Goal: Task Accomplishment & Management: Manage account settings

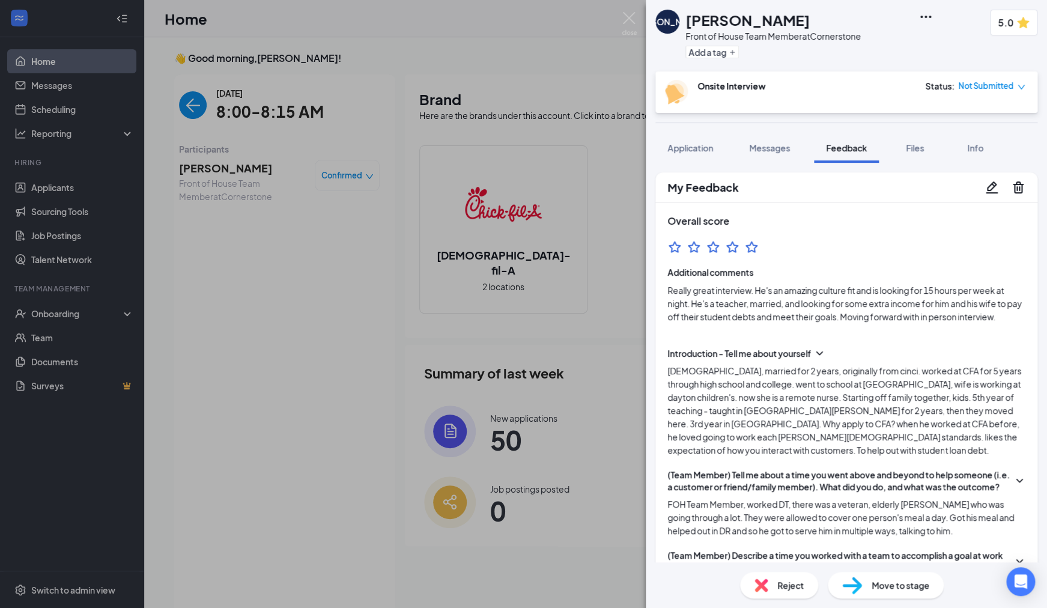
scroll to position [688, 0]
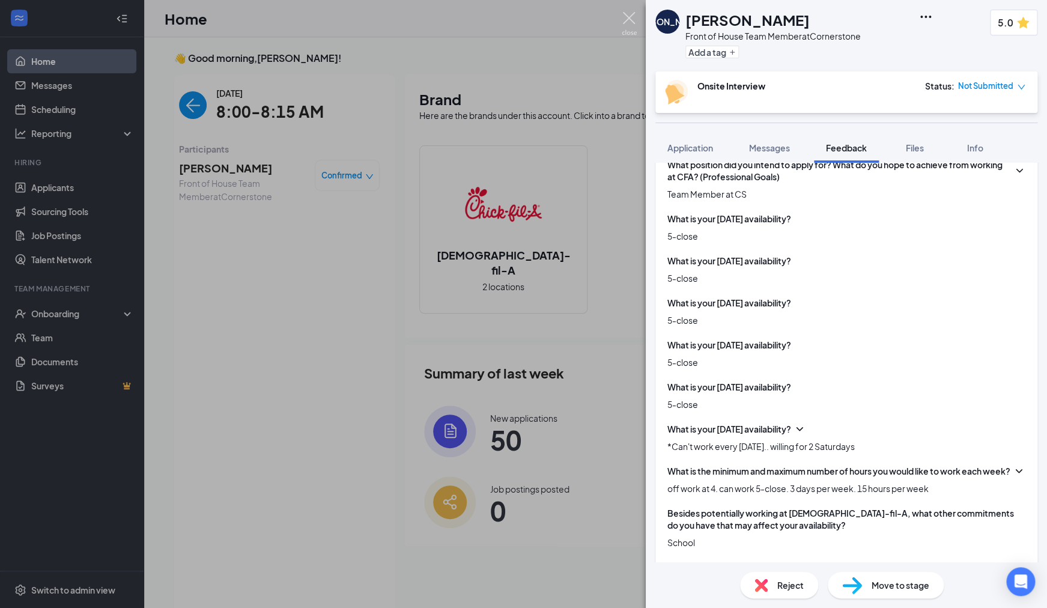
click at [627, 23] on img at bounding box center [628, 23] width 15 height 23
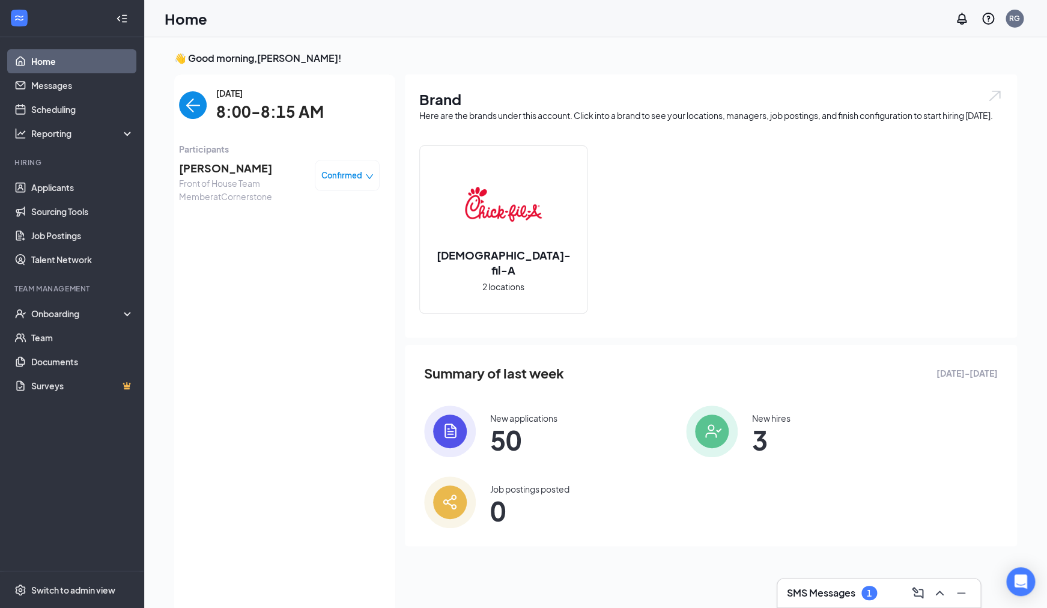
click at [55, 62] on link "Home" at bounding box center [82, 61] width 103 height 24
click at [187, 110] on img "back-button" at bounding box center [193, 105] width 28 height 28
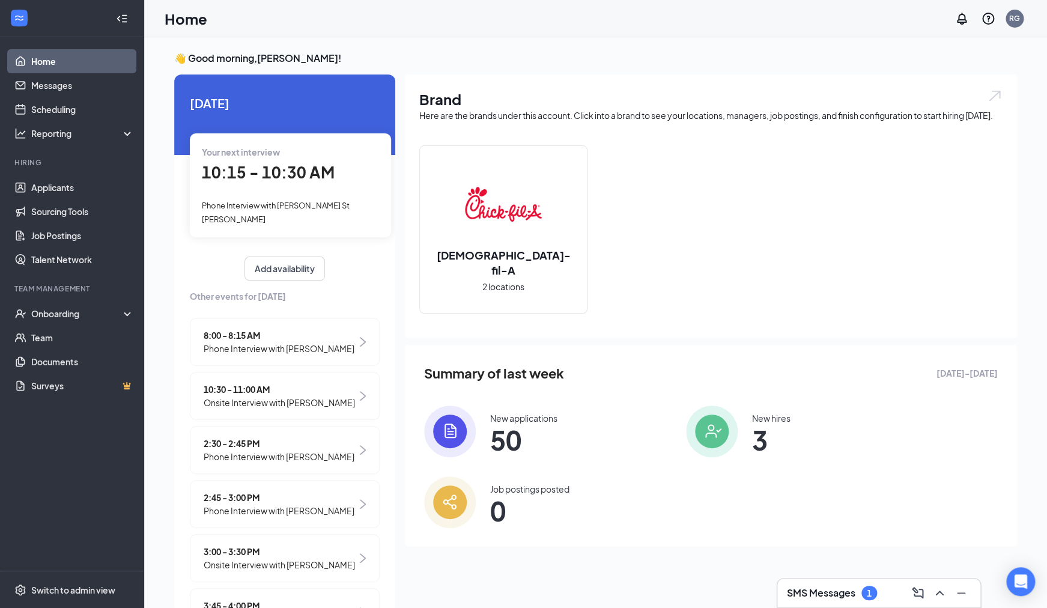
click at [280, 396] on span "Onsite Interview with [PERSON_NAME]" at bounding box center [279, 402] width 151 height 13
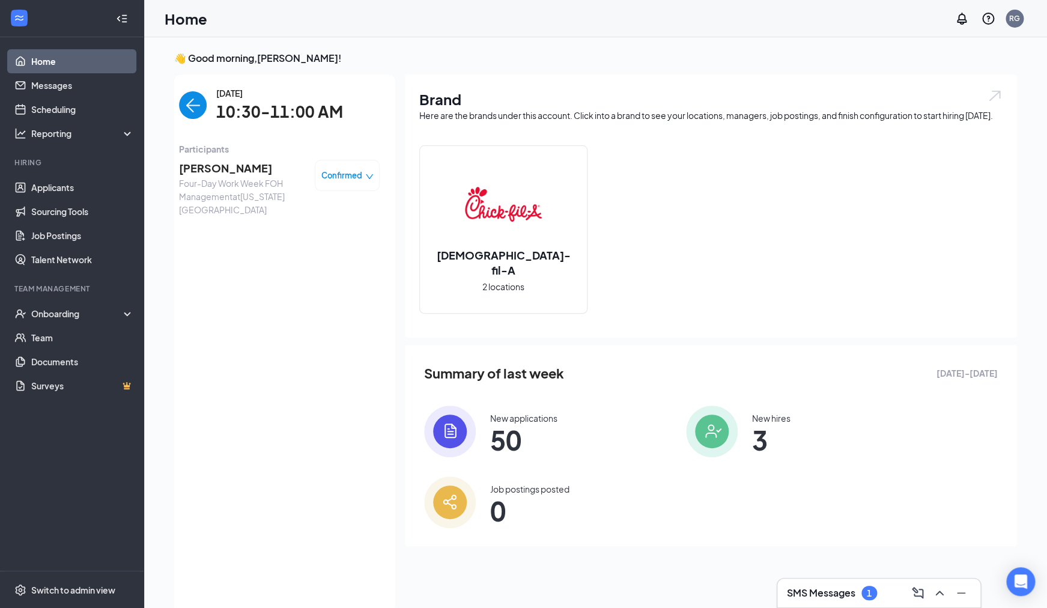
click at [217, 172] on span "[PERSON_NAME]" at bounding box center [242, 168] width 126 height 17
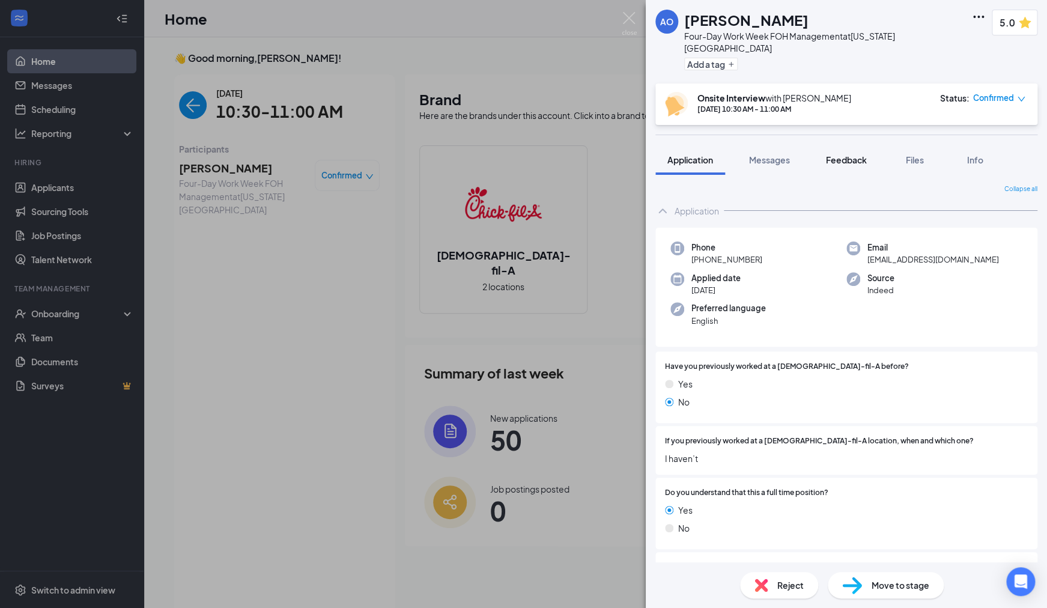
click at [850, 154] on span "Feedback" at bounding box center [846, 159] width 41 height 11
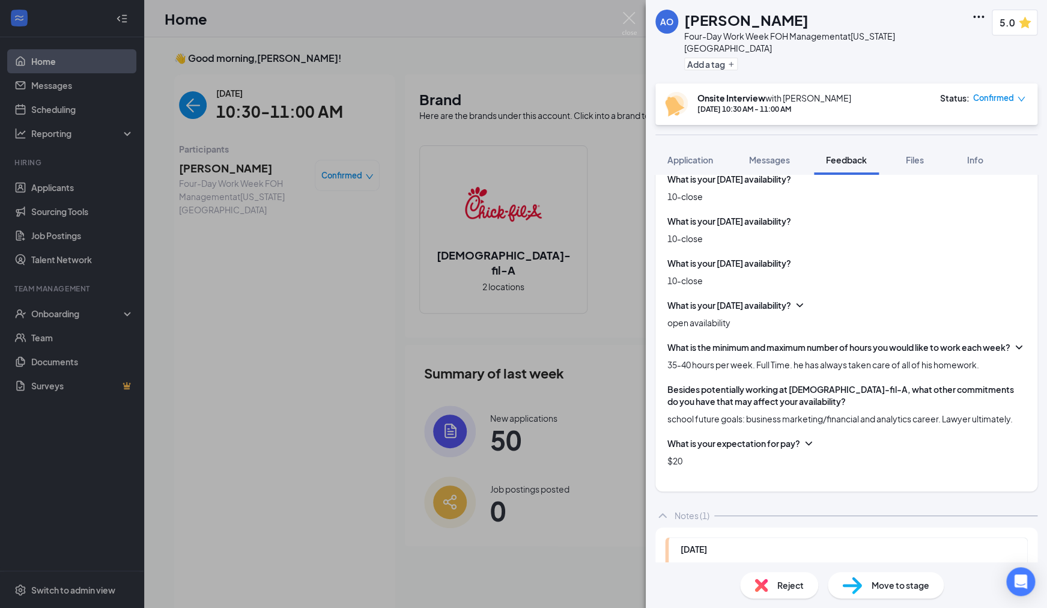
scroll to position [689, 0]
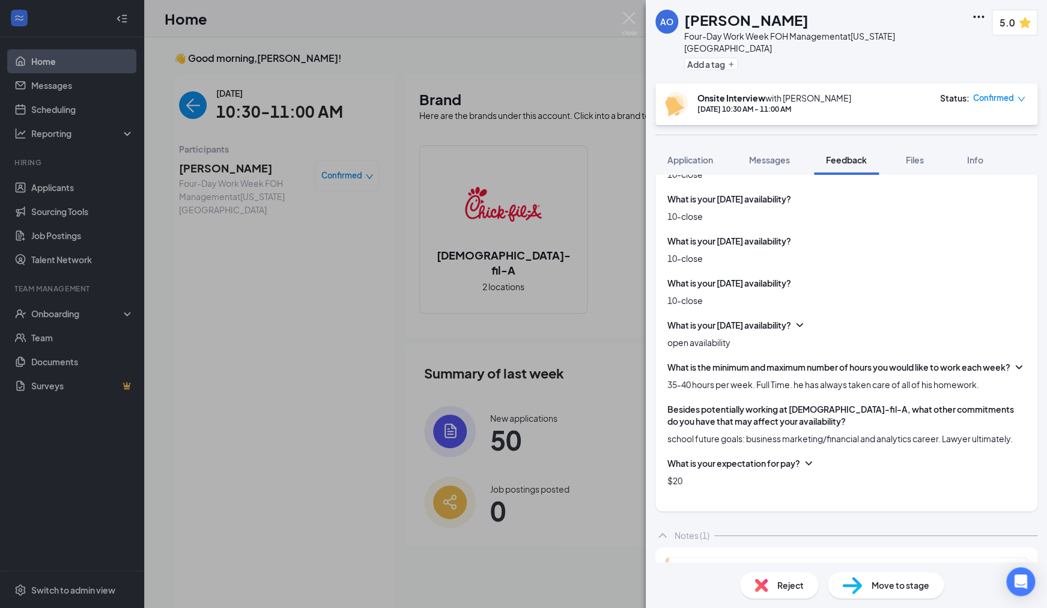
click at [806, 469] on icon "ChevronDown" at bounding box center [808, 463] width 12 height 12
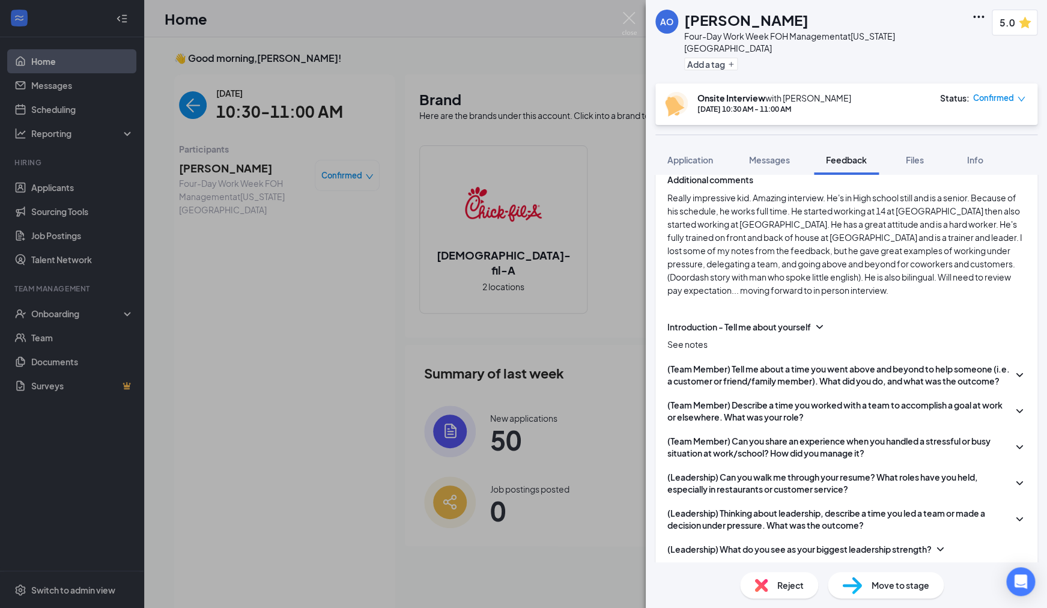
scroll to position [109, 0]
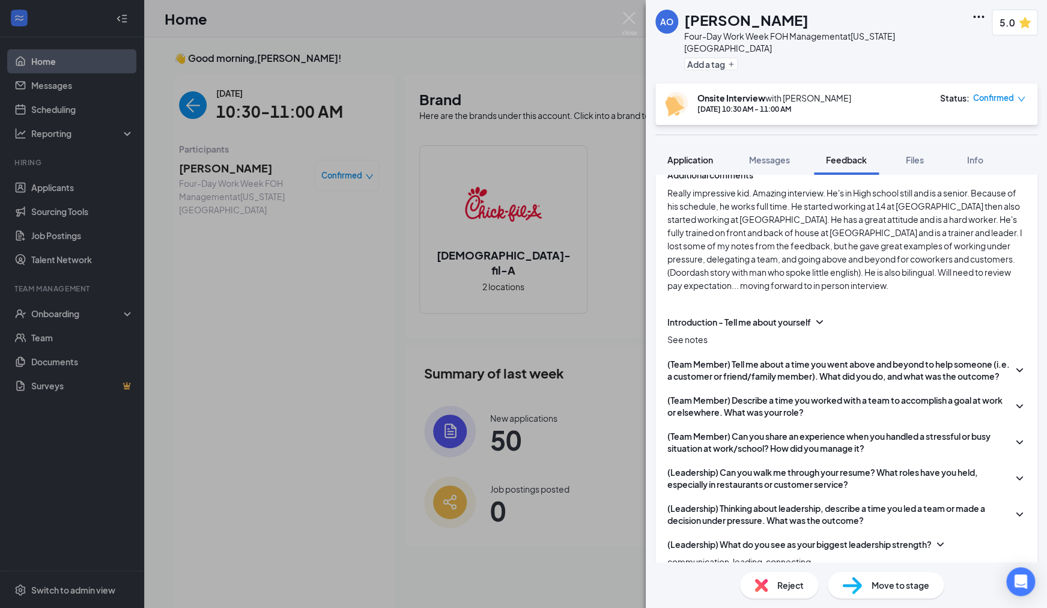
click at [687, 154] on span "Application" at bounding box center [690, 159] width 46 height 11
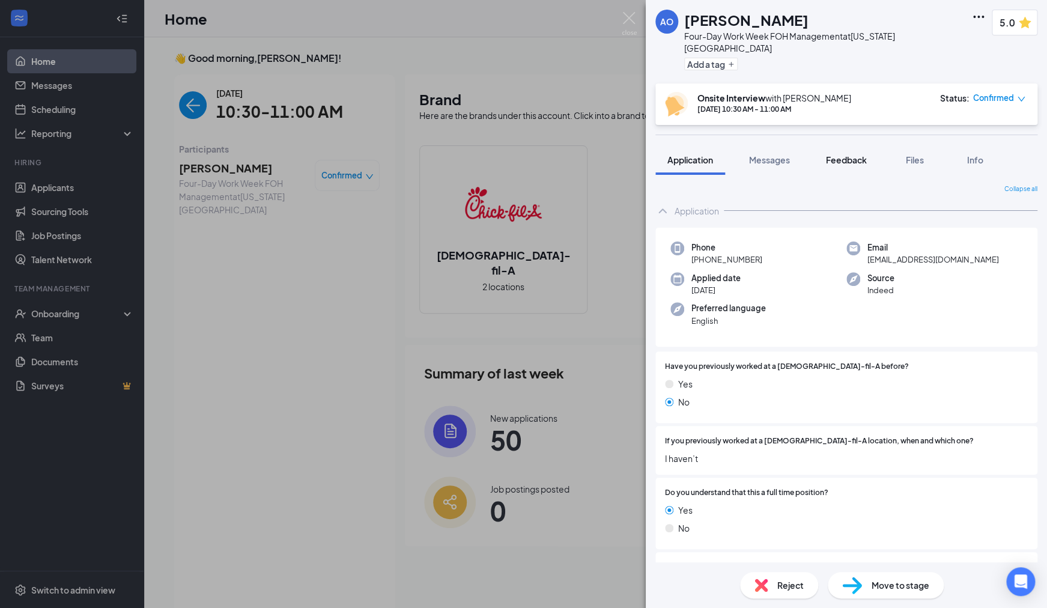
click at [840, 154] on span "Feedback" at bounding box center [846, 159] width 41 height 11
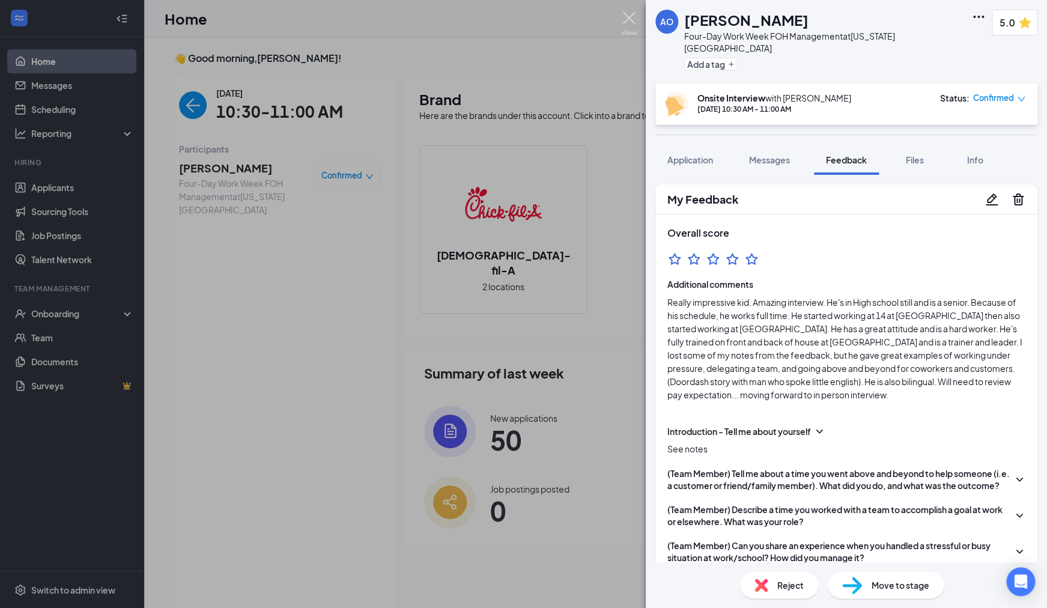
click at [631, 19] on img at bounding box center [628, 23] width 15 height 23
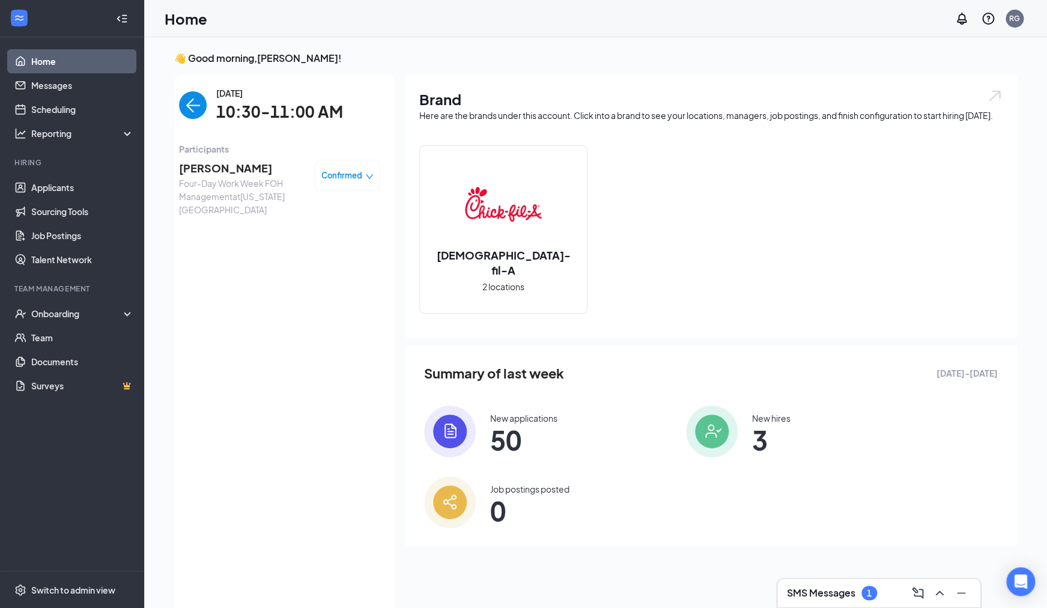
click at [189, 107] on img "back-button" at bounding box center [193, 105] width 28 height 28
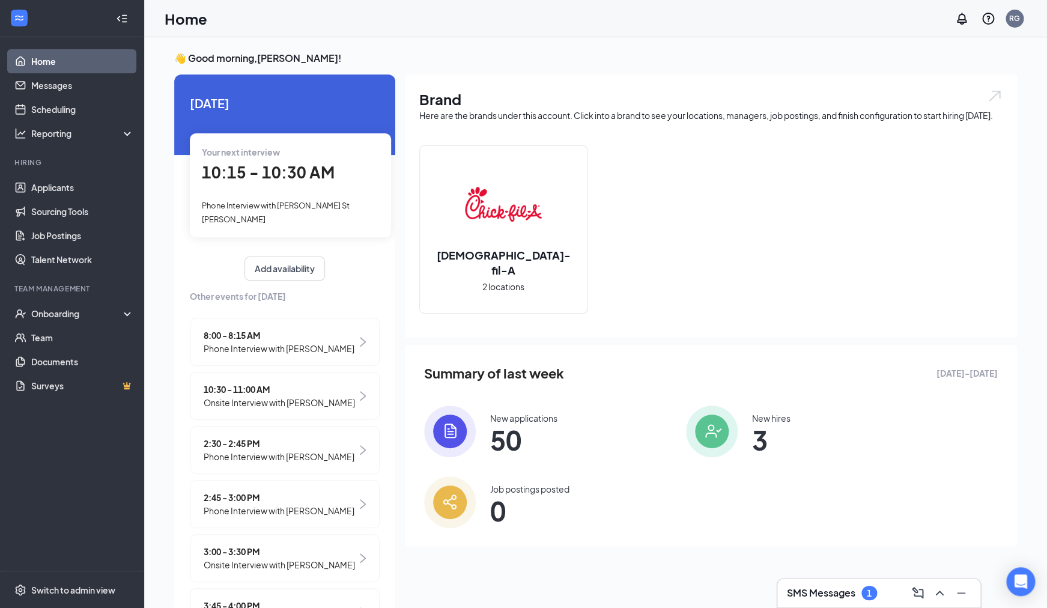
click at [845, 592] on h3 "SMS Messages" at bounding box center [821, 592] width 68 height 13
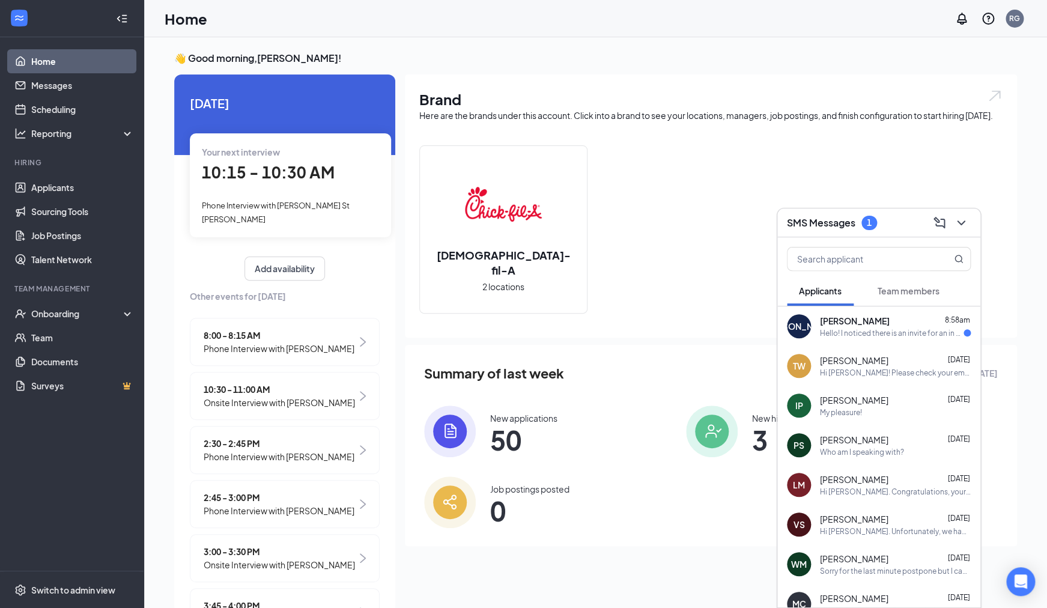
click at [883, 333] on div "Hello! I noticed there is an invite for an in person interview on Thursday, Sep…" at bounding box center [892, 333] width 144 height 10
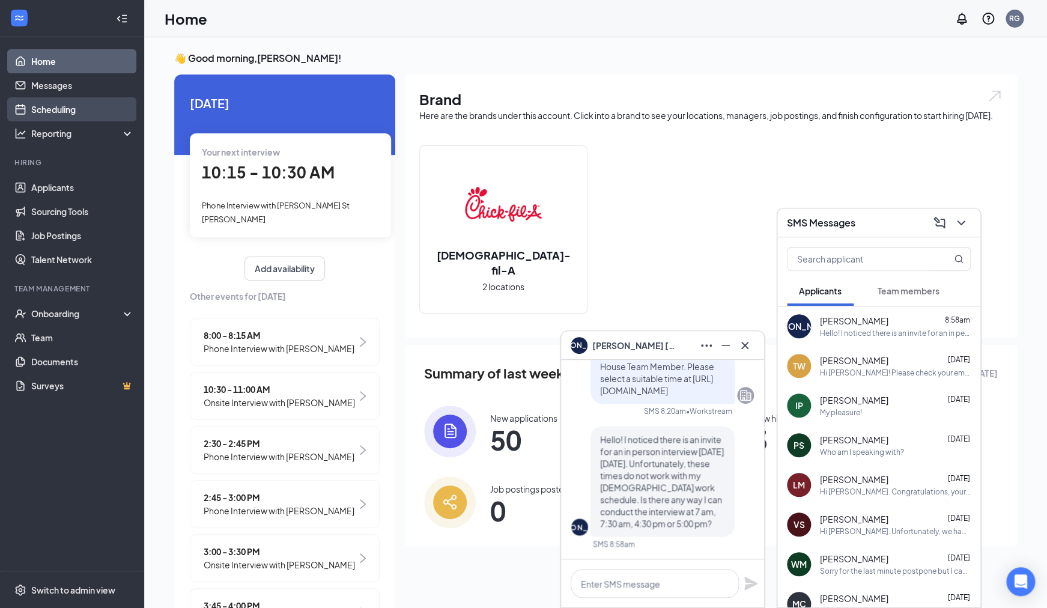
click at [67, 110] on link "Scheduling" at bounding box center [82, 109] width 103 height 24
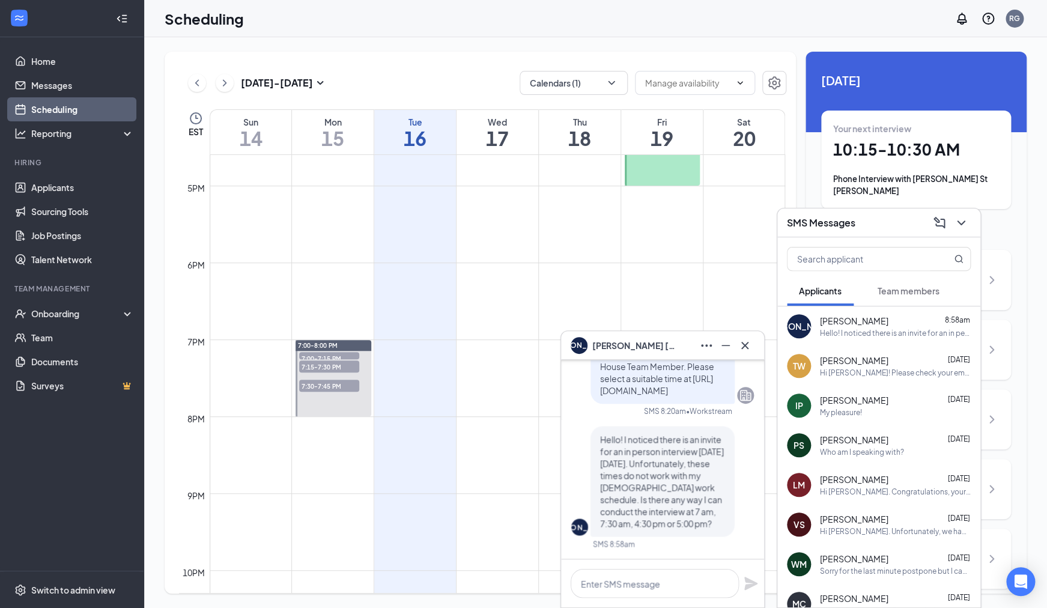
scroll to position [1275, 0]
click at [962, 218] on icon "ChevronDown" at bounding box center [960, 223] width 14 height 14
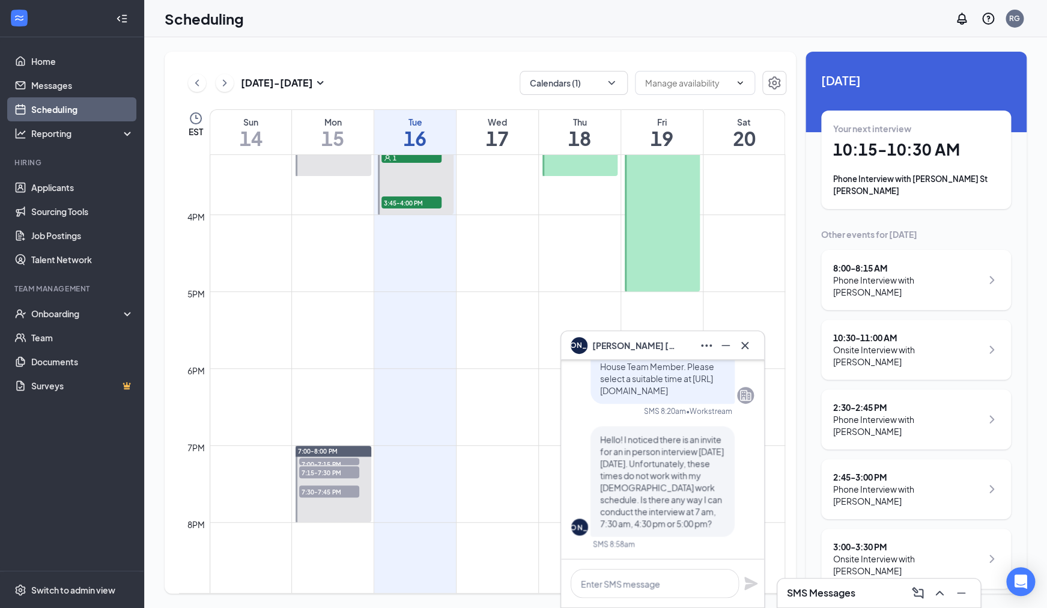
scroll to position [1166, 0]
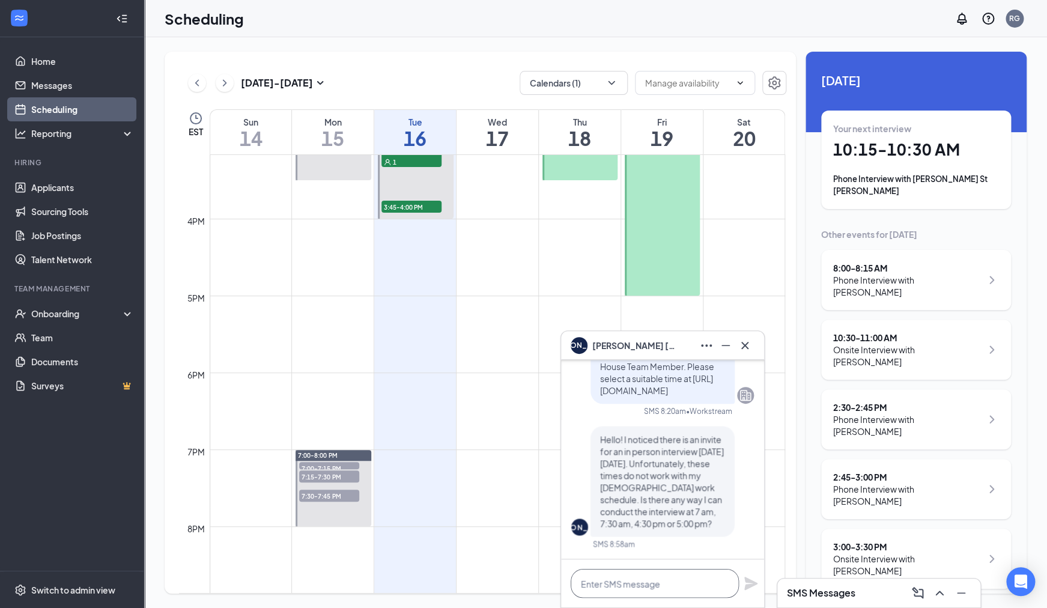
click at [635, 587] on textarea at bounding box center [654, 583] width 168 height 29
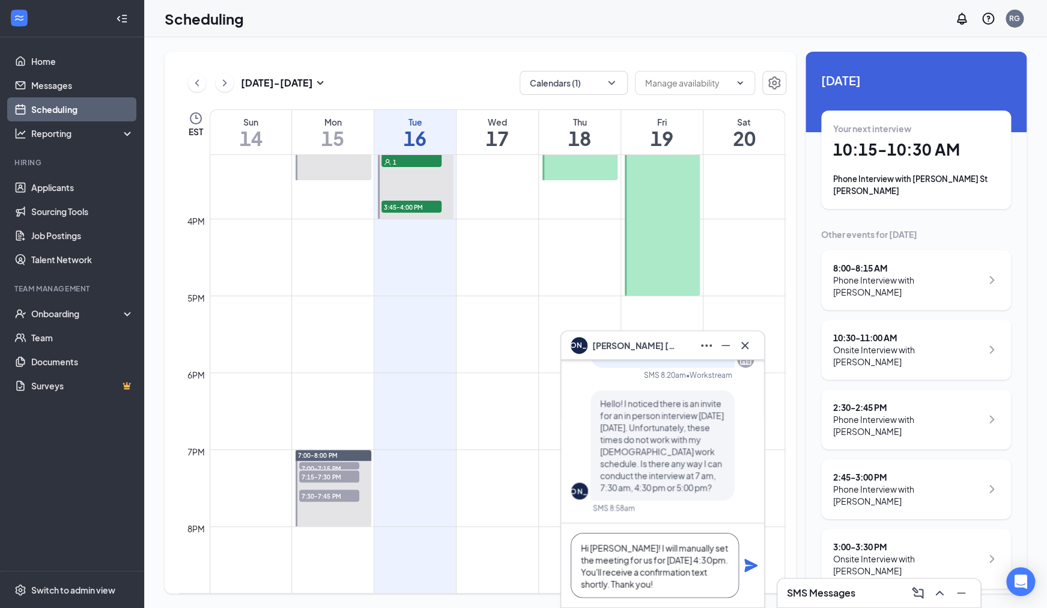
scroll to position [5, 0]
type textarea "Hi John! I will manually set the meeting for us for Thursday, 9/18 at 4:30pm. Y…"
click at [748, 569] on icon "Plane" at bounding box center [750, 564] width 13 height 13
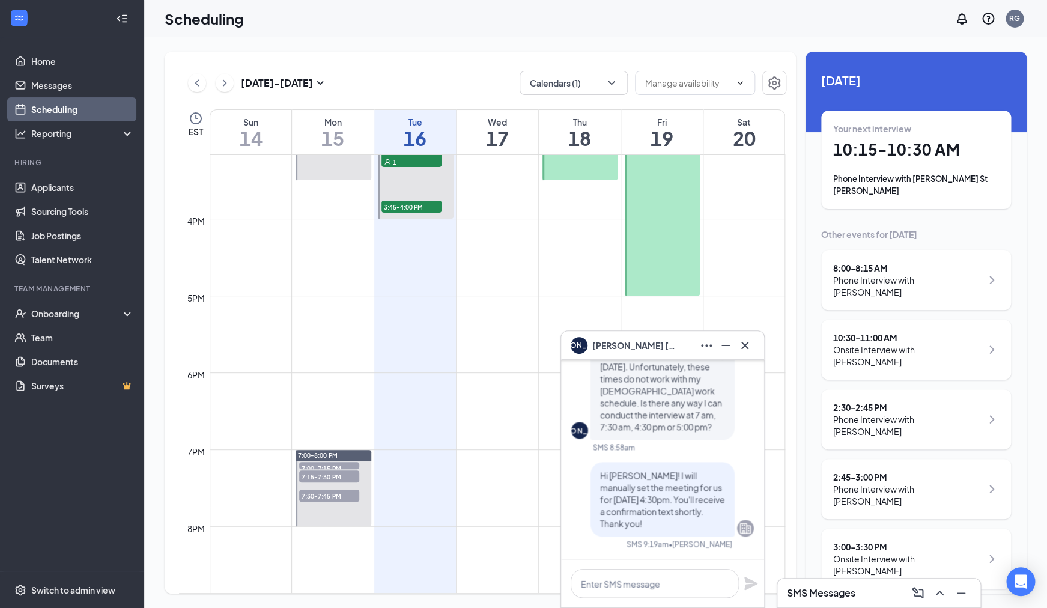
click at [916, 282] on div "Phone Interview with [PERSON_NAME]" at bounding box center [907, 286] width 148 height 24
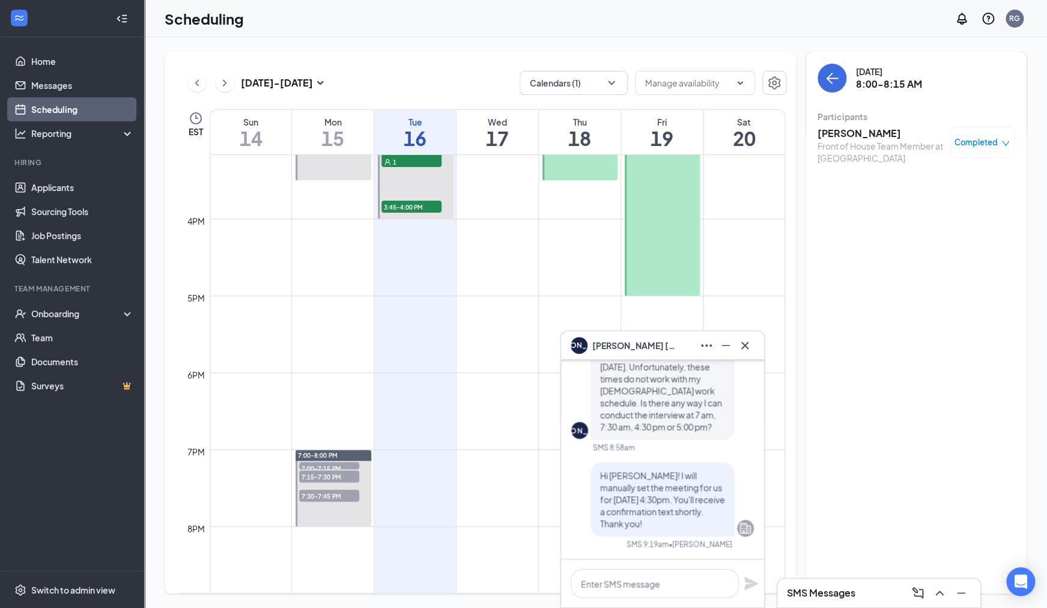
click at [877, 133] on h3 "John Adelhardt" at bounding box center [880, 133] width 126 height 13
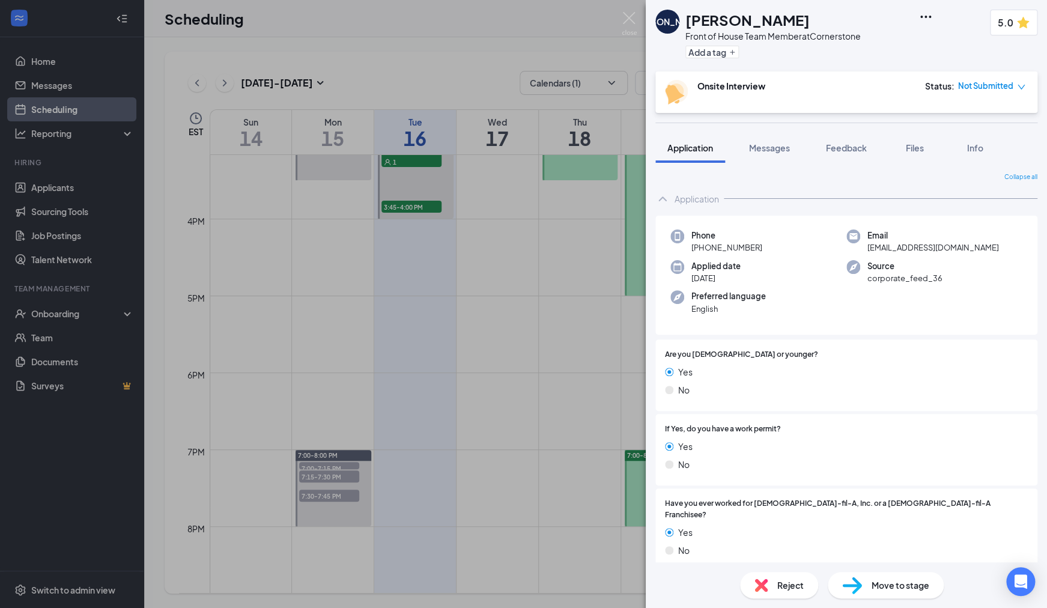
click at [990, 85] on span "Not Submitted" at bounding box center [985, 86] width 55 height 12
click at [967, 124] on span "Assign Time" at bounding box center [969, 125] width 46 height 13
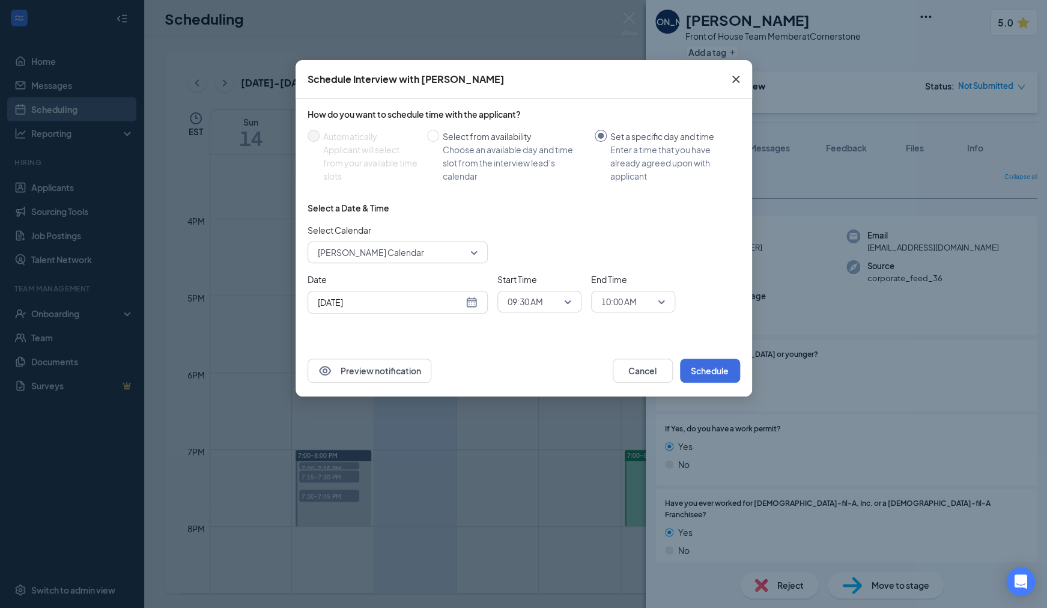
click at [466, 304] on div "Sep 16, 2025" at bounding box center [398, 301] width 160 height 13
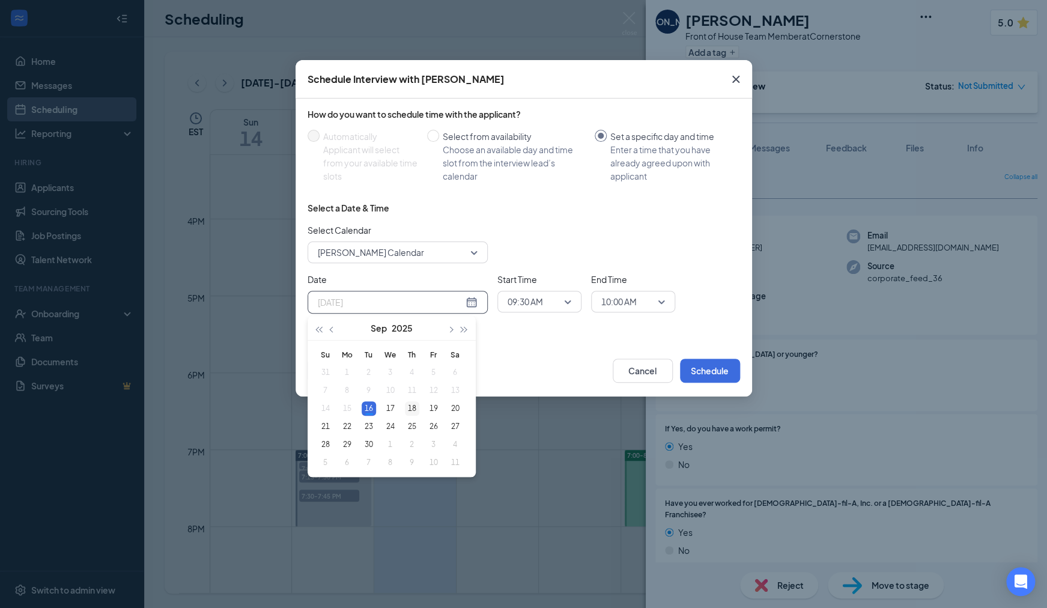
type input "Sep 18, 2025"
click at [414, 408] on div "18" at bounding box center [412, 408] width 14 height 14
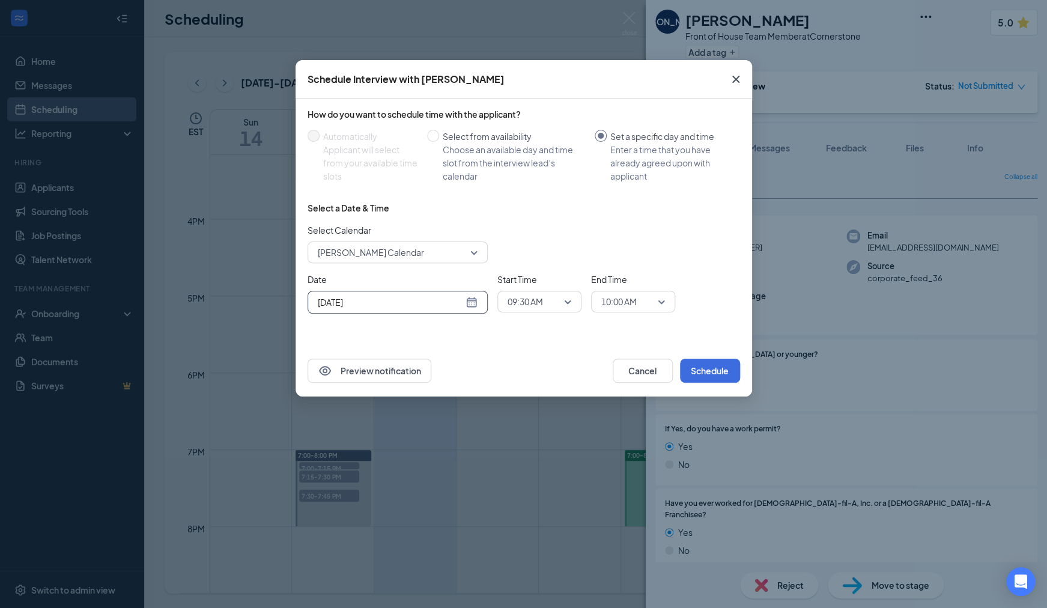
click at [571, 304] on div "09:30 AM" at bounding box center [539, 302] width 84 height 22
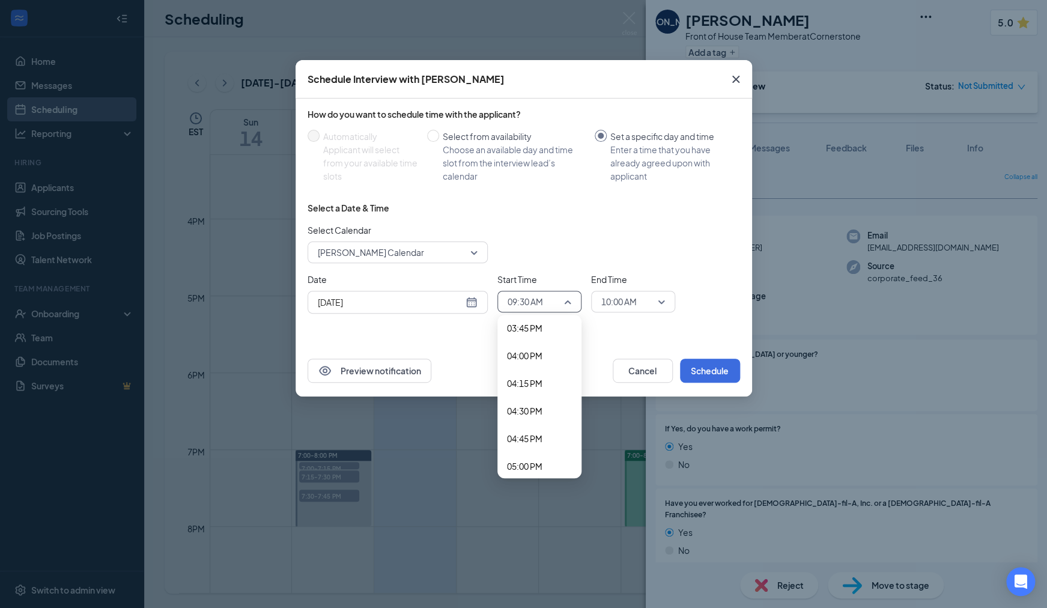
scroll to position [1748, 0]
click at [536, 414] on span "04:30 PM" at bounding box center [524, 409] width 35 height 13
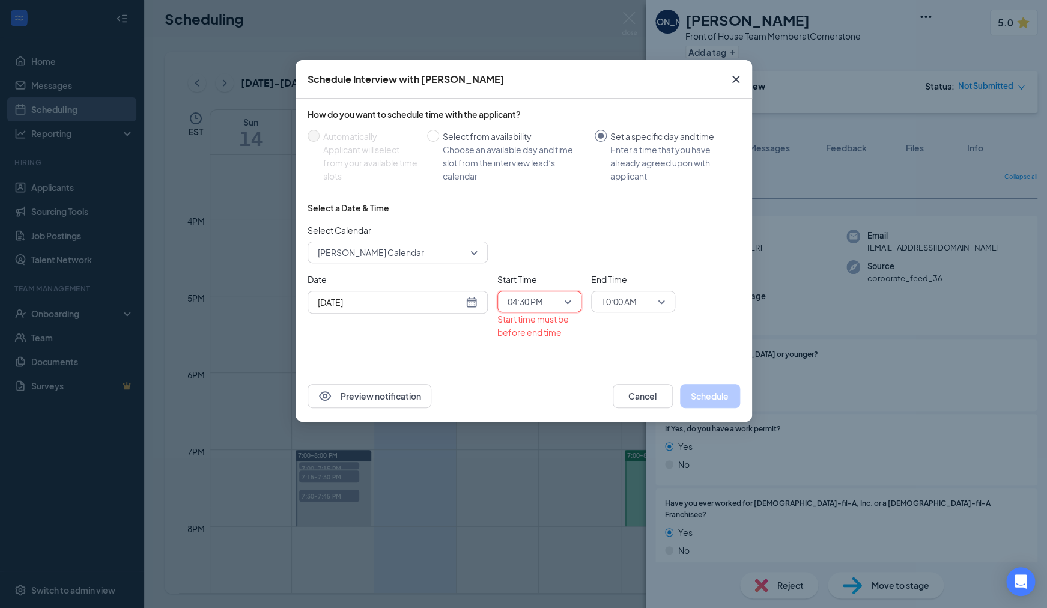
click at [661, 303] on span "10:00 AM" at bounding box center [633, 301] width 64 height 18
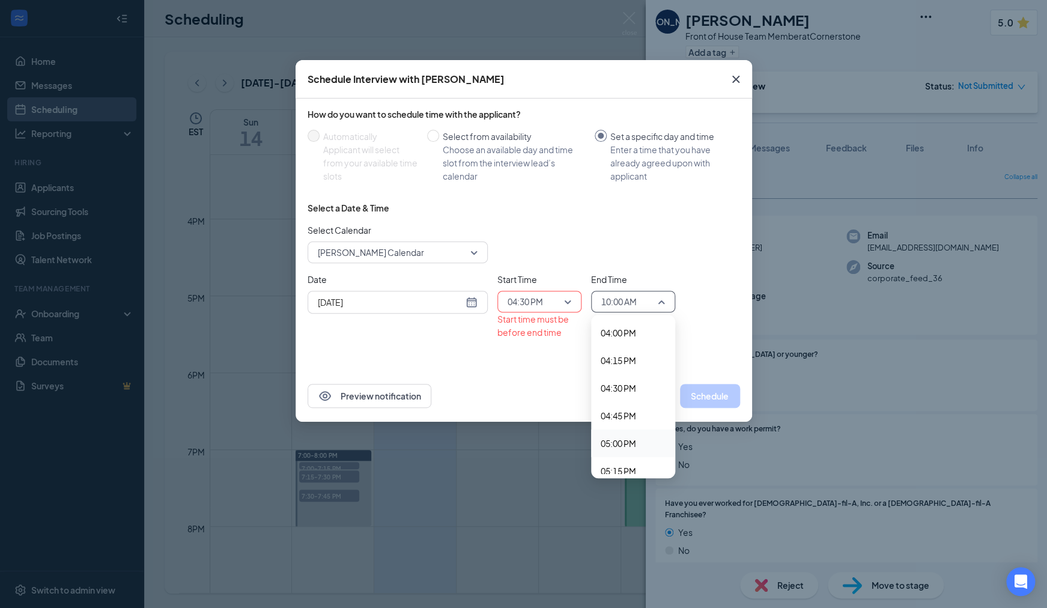
click at [633, 443] on span "05:00 PM" at bounding box center [617, 443] width 35 height 13
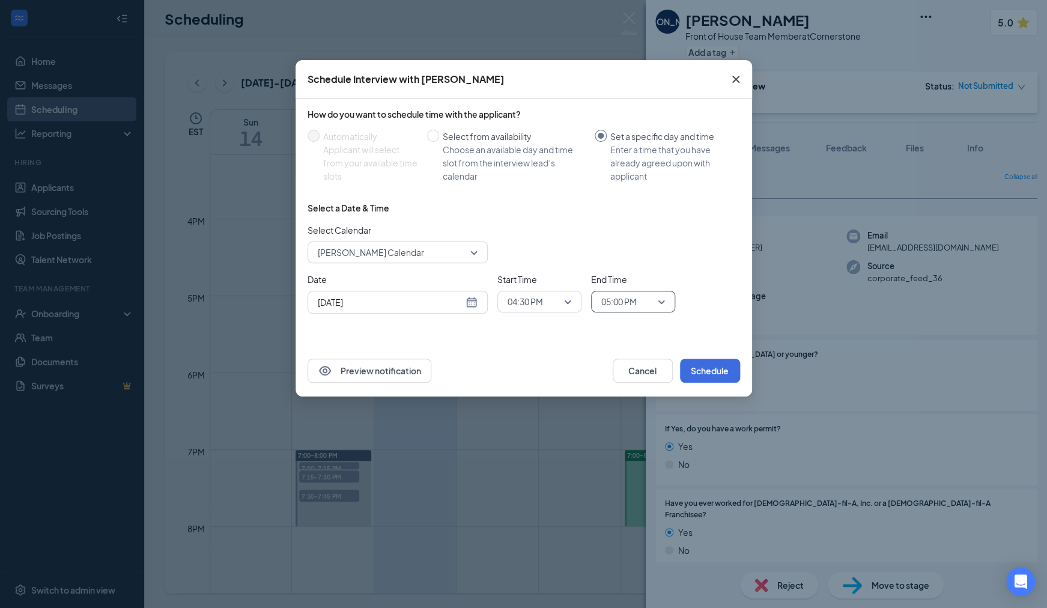
scroll to position [1769, 0]
click at [709, 372] on button "Schedule" at bounding box center [710, 370] width 60 height 24
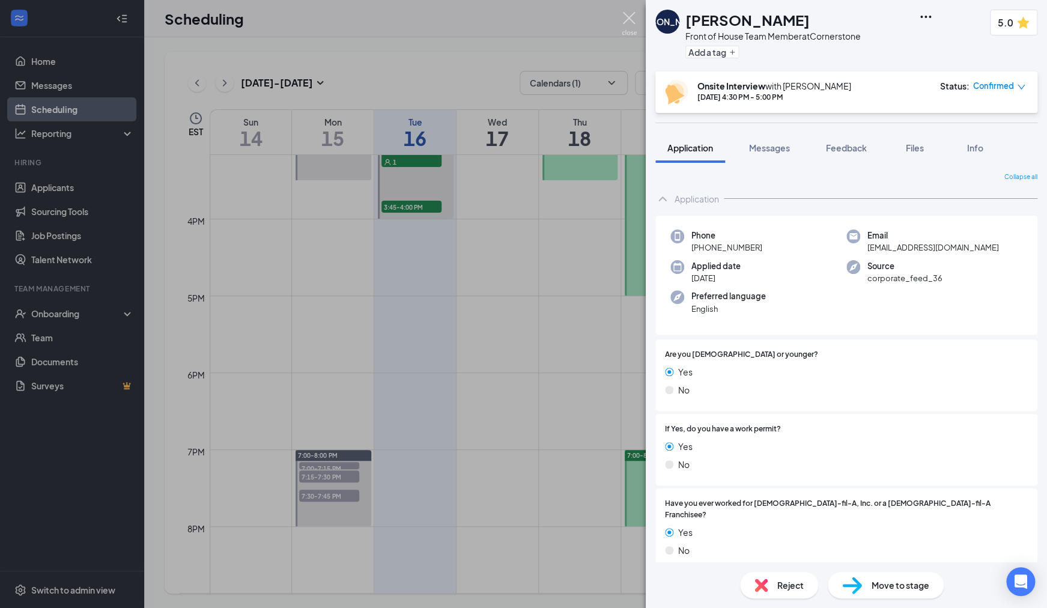
click at [627, 22] on img at bounding box center [628, 23] width 15 height 23
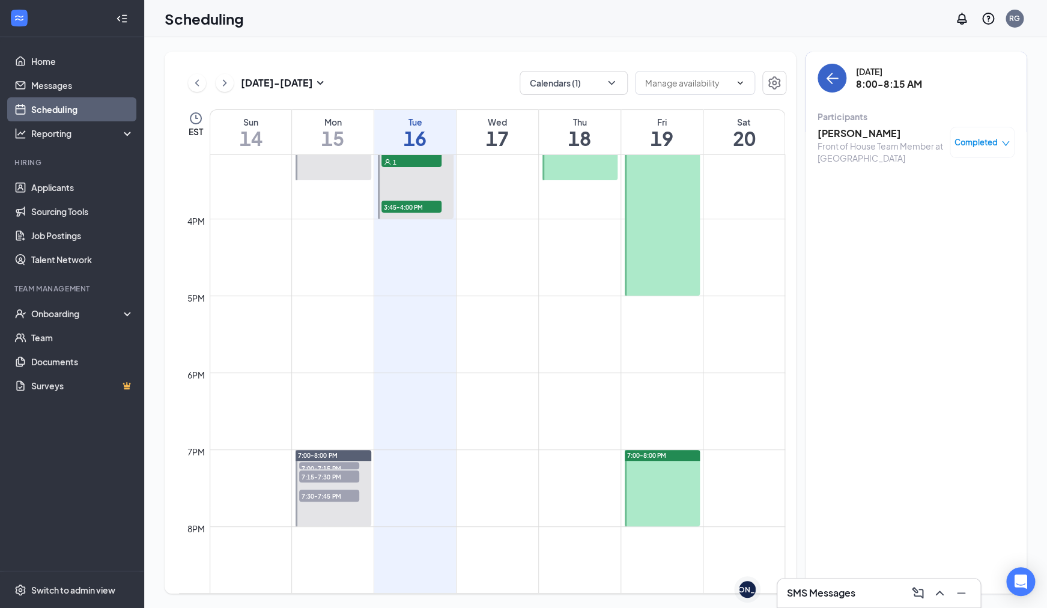
click at [836, 88] on button "back-button" at bounding box center [831, 78] width 29 height 29
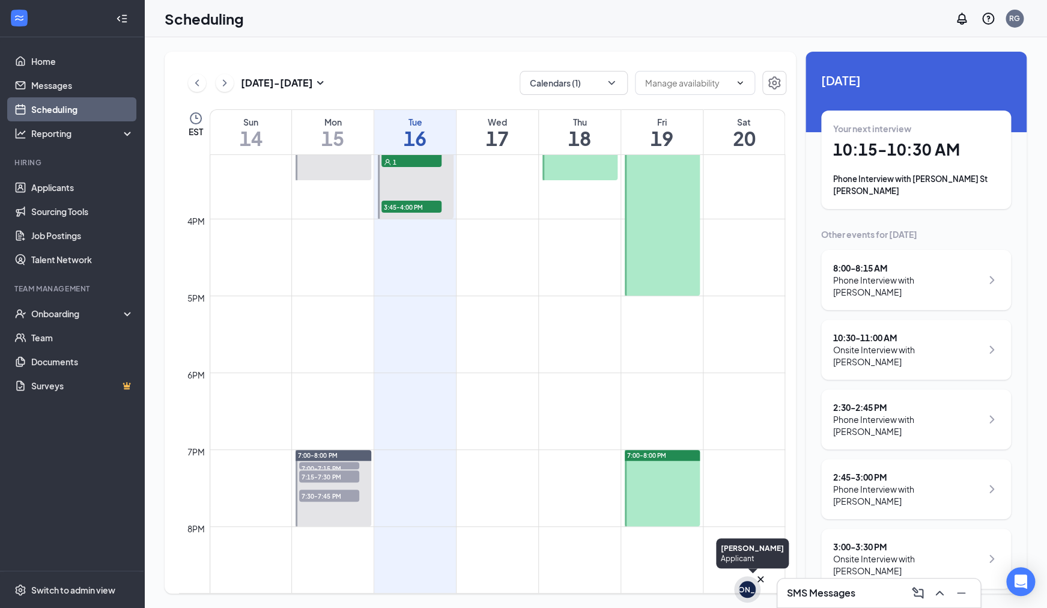
click at [752, 587] on div "JA" at bounding box center [747, 589] width 17 height 17
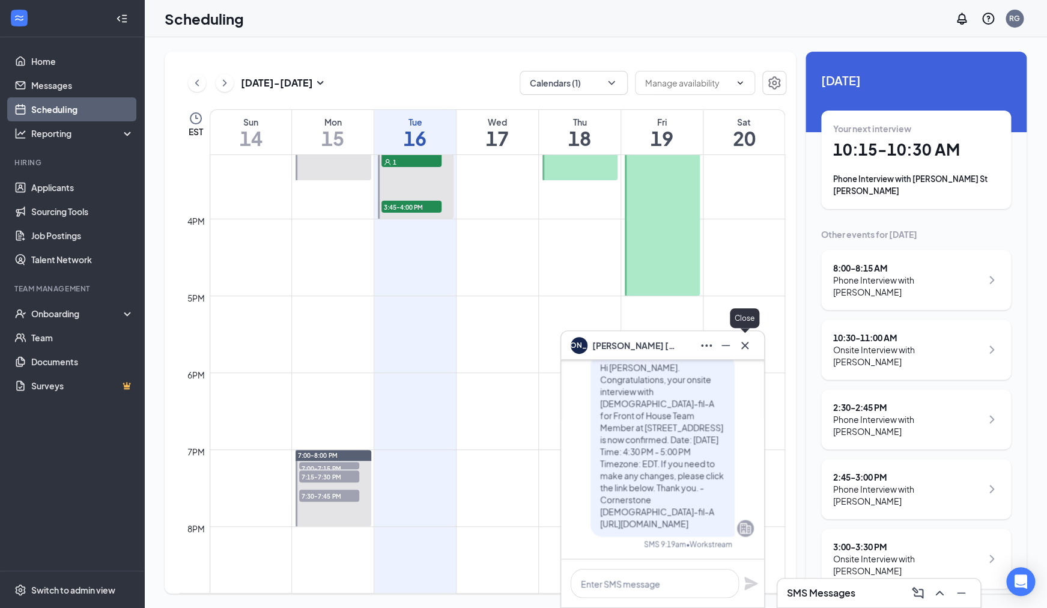
click at [743, 346] on icon "Cross" at bounding box center [744, 344] width 7 height 7
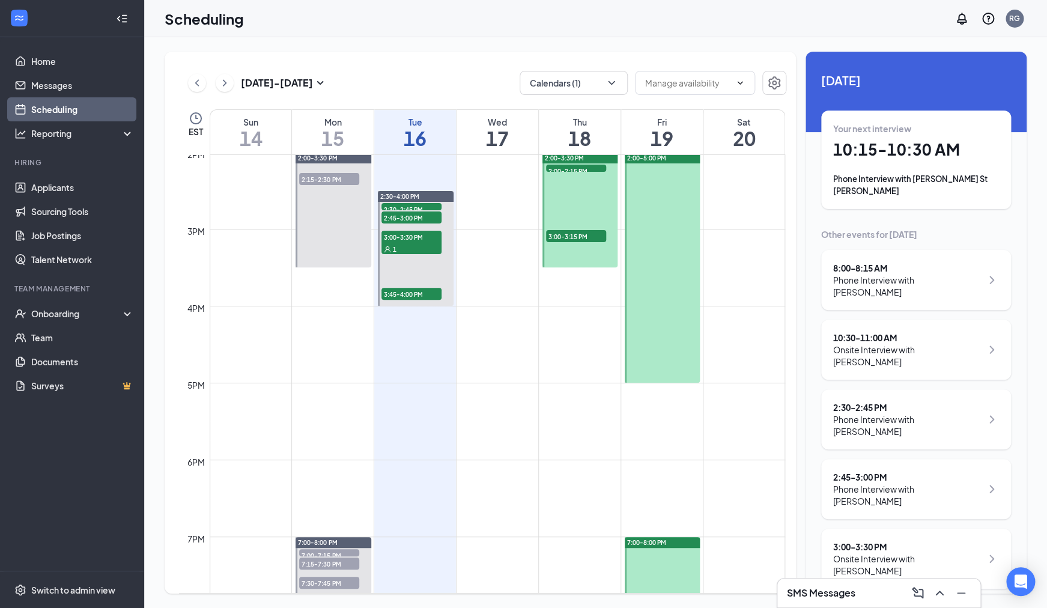
scroll to position [1033, 0]
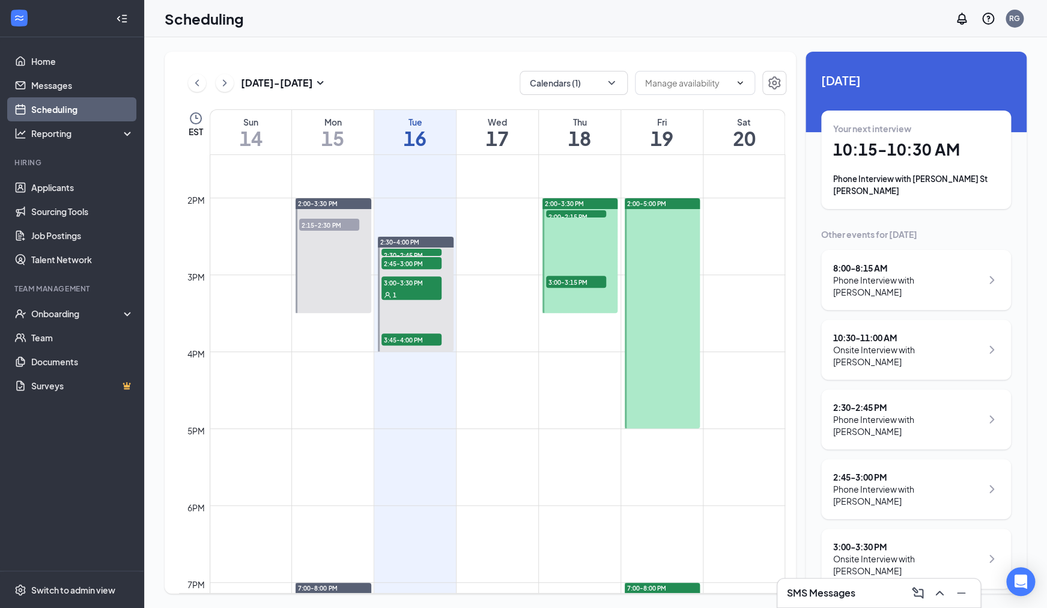
click at [579, 234] on div at bounding box center [579, 255] width 75 height 115
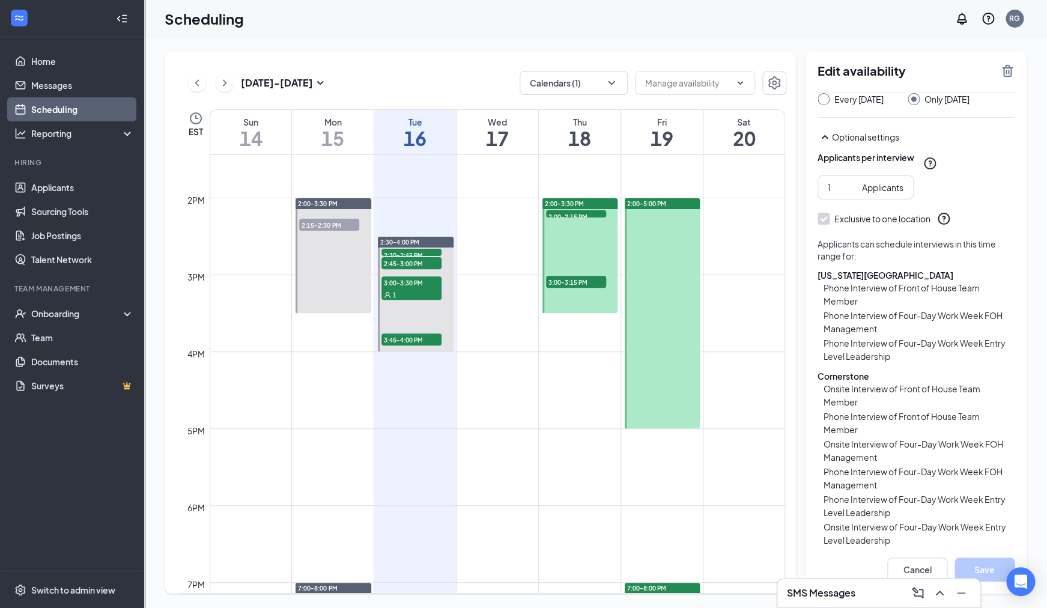
scroll to position [101, 0]
click at [923, 568] on button "Cancel" at bounding box center [917, 569] width 60 height 24
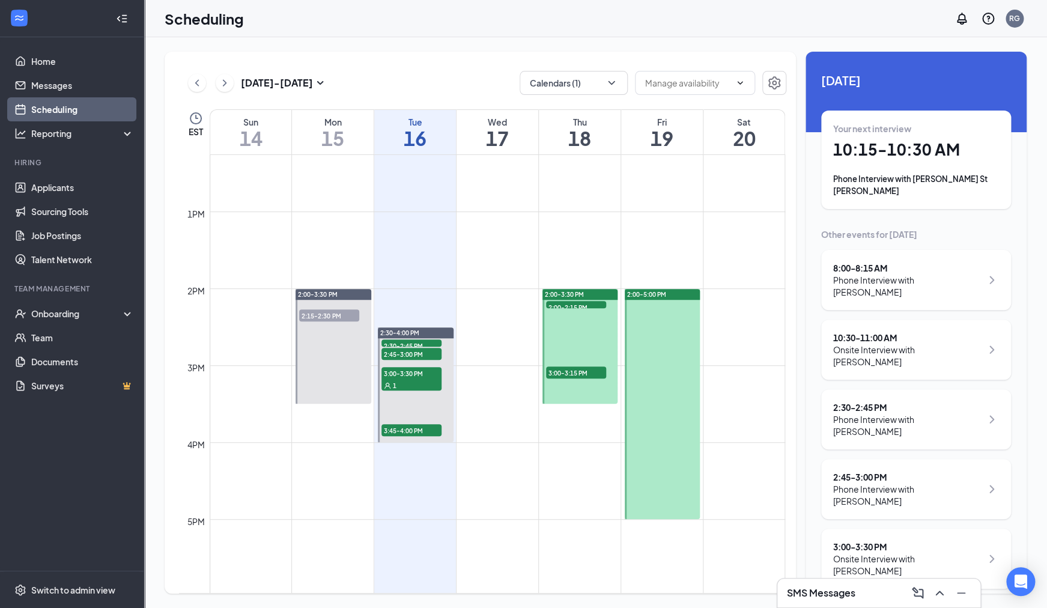
scroll to position [956, 0]
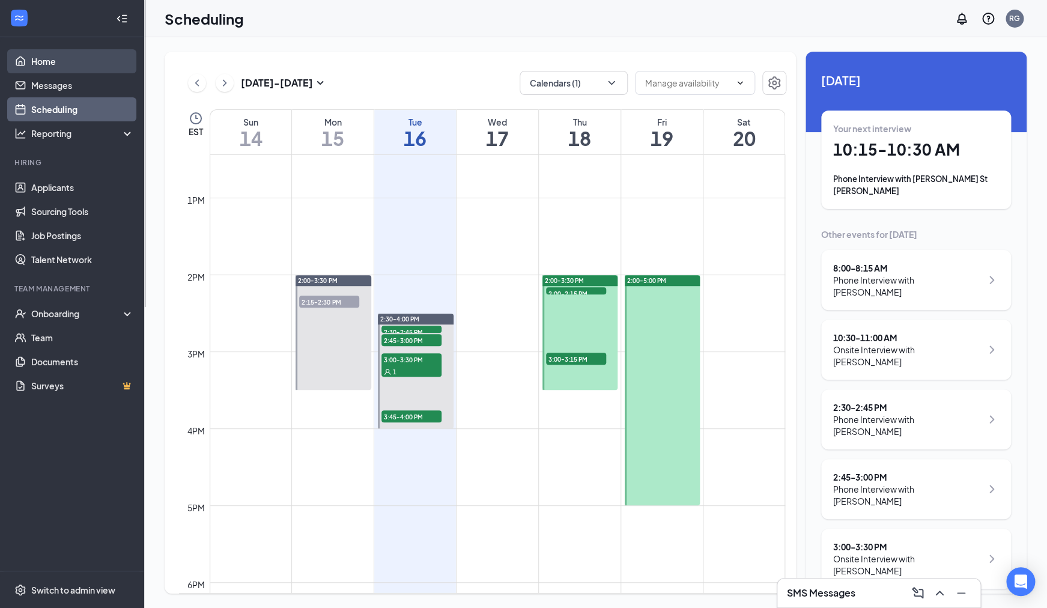
click at [46, 64] on link "Home" at bounding box center [82, 61] width 103 height 24
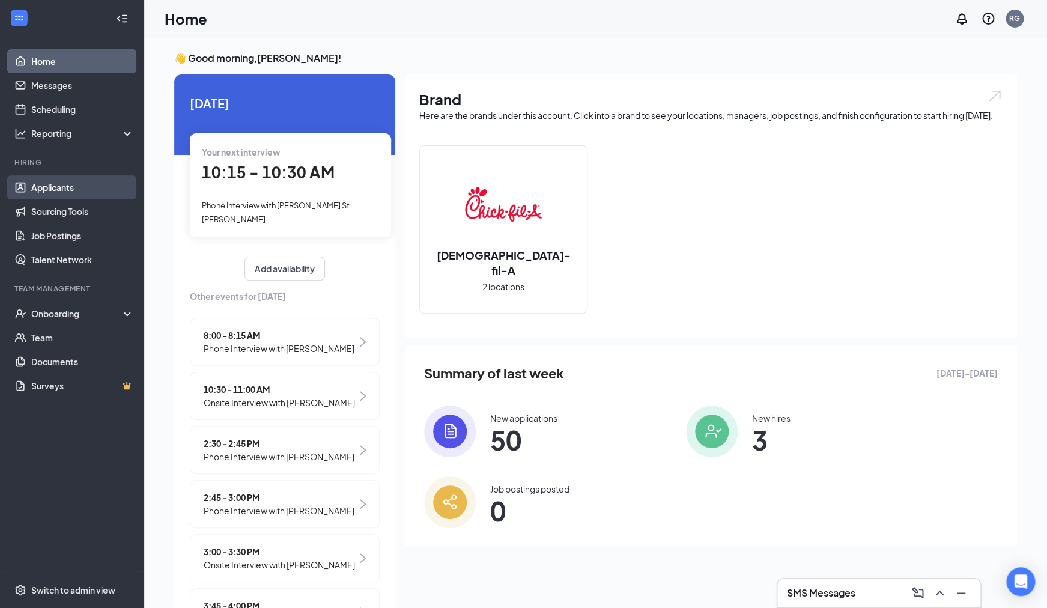
click at [63, 188] on link "Applicants" at bounding box center [82, 187] width 103 height 24
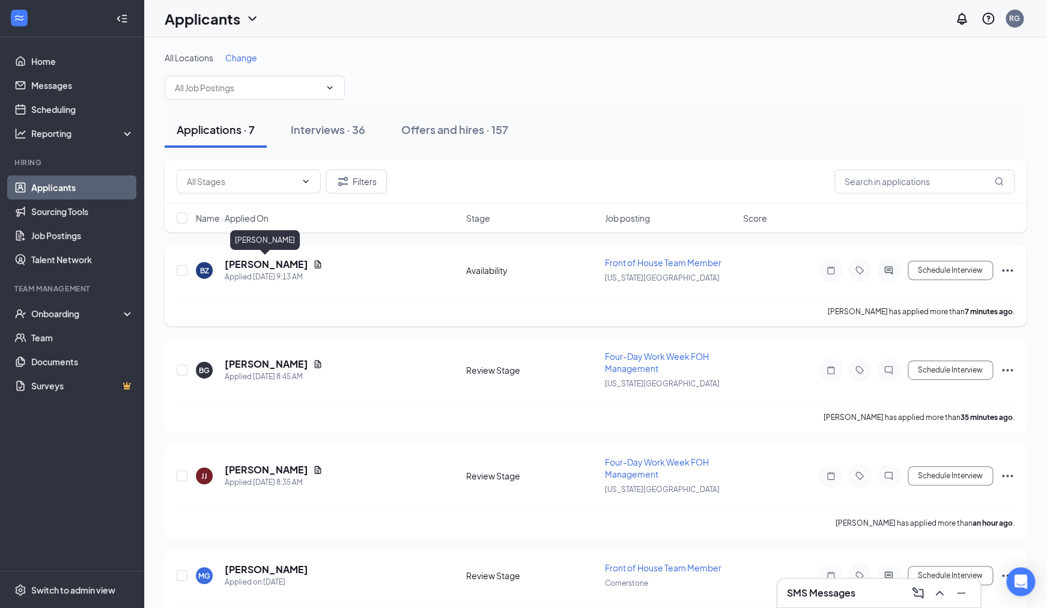
click at [259, 268] on h5 "Beatriz Zaragoza" at bounding box center [266, 264] width 83 height 13
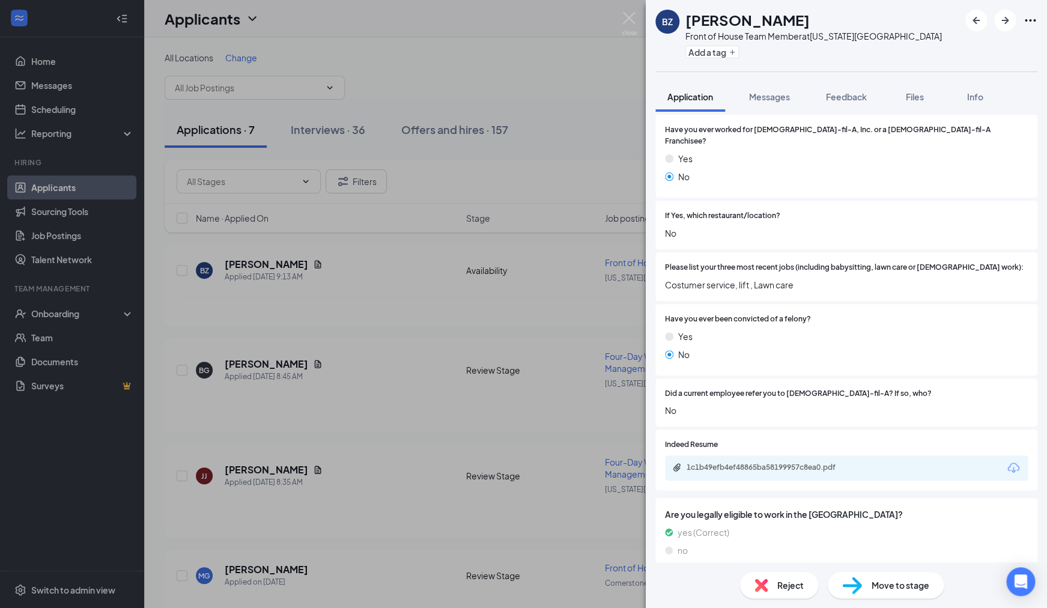
scroll to position [347, 0]
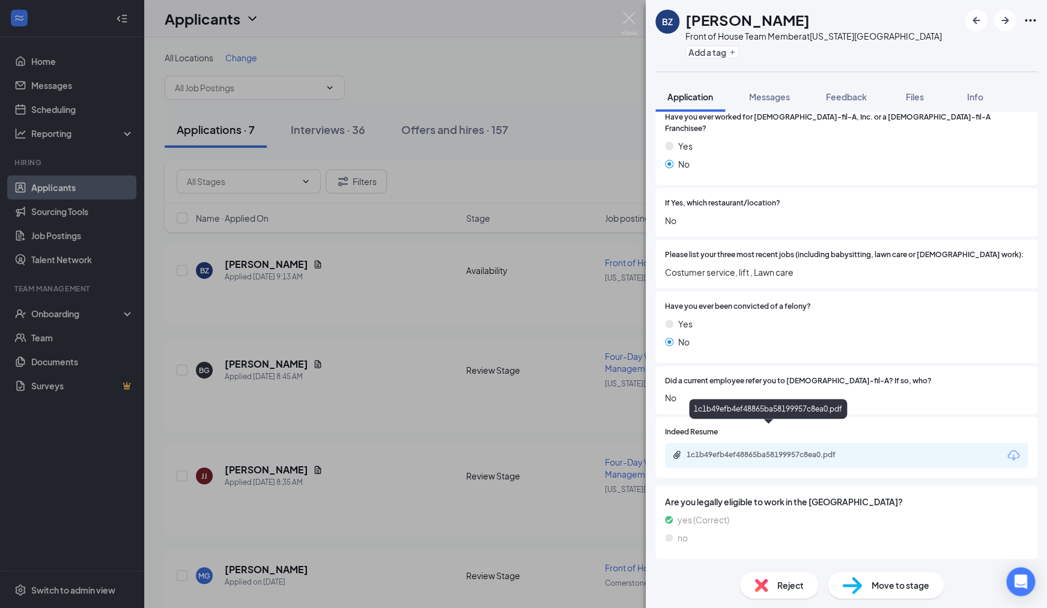
click at [737, 450] on div "1c1b49efb4ef48865ba58199957c8ea0.pdf" at bounding box center [770, 455] width 168 height 10
click at [757, 450] on div "1c1b49efb4ef48865ba58199957c8ea0.pdf" at bounding box center [770, 455] width 168 height 10
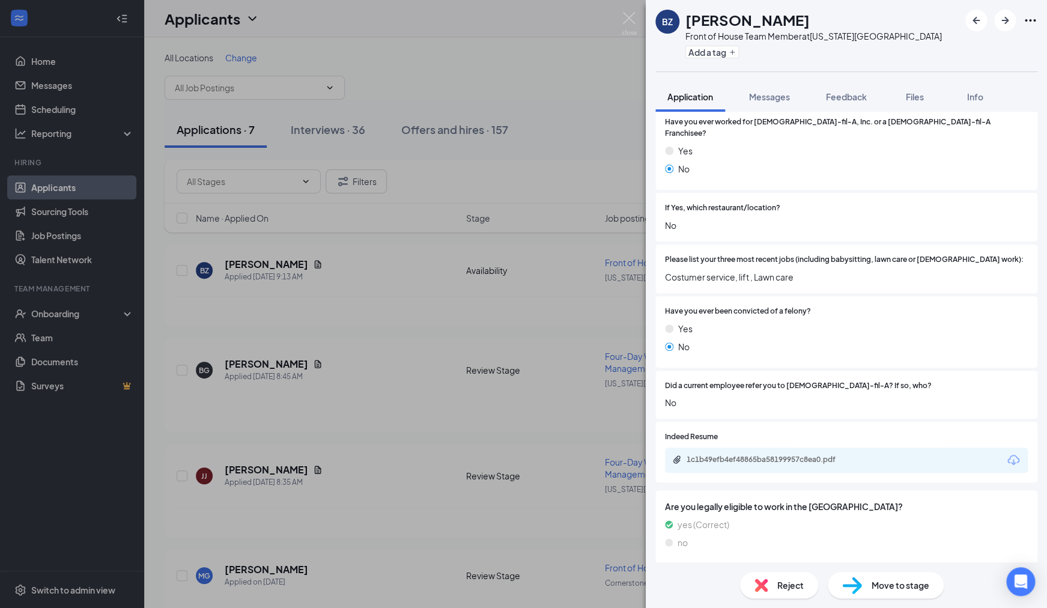
click at [789, 584] on span "Reject" at bounding box center [790, 584] width 26 height 13
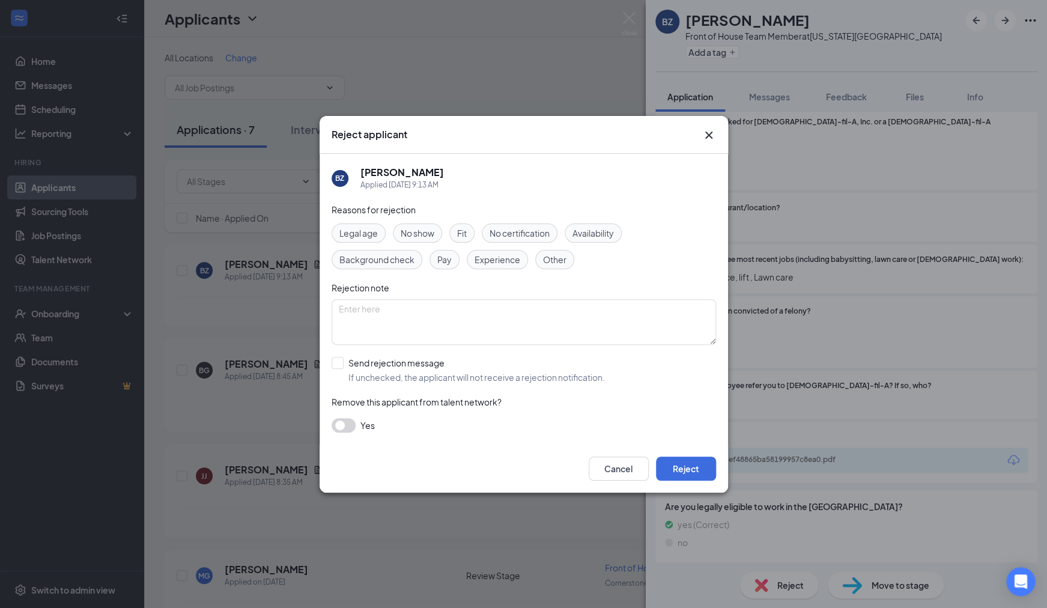
click at [580, 236] on span "Availability" at bounding box center [592, 232] width 41 height 13
click at [470, 233] on div "Fit" at bounding box center [461, 232] width 25 height 19
click at [342, 361] on input "Send rejection message If unchecked, the applicant will not receive a rejection…" at bounding box center [467, 370] width 273 height 26
checkbox input "true"
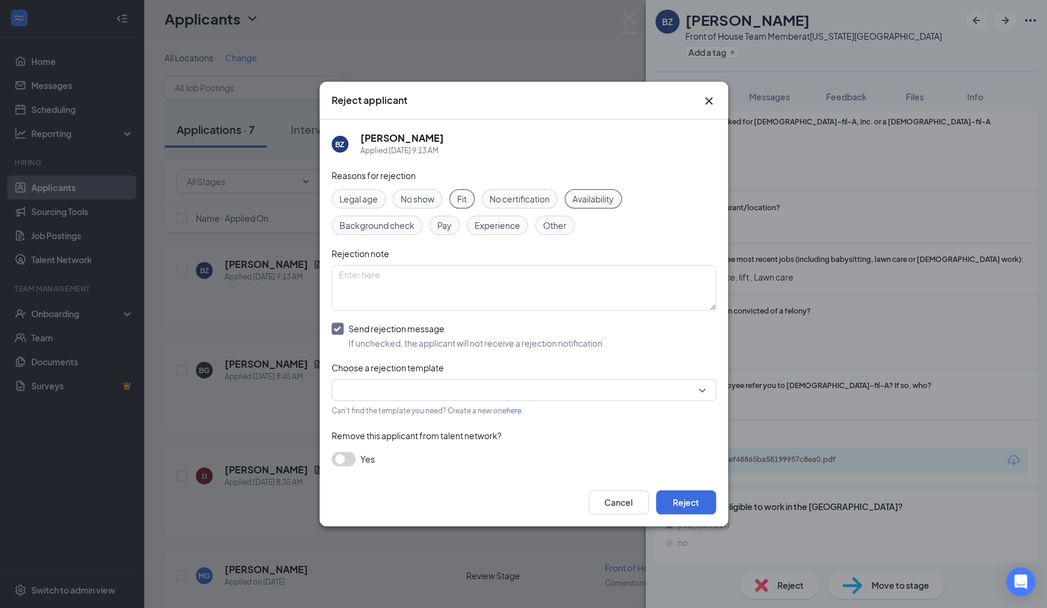
click at [406, 393] on input "search" at bounding box center [519, 389] width 361 height 20
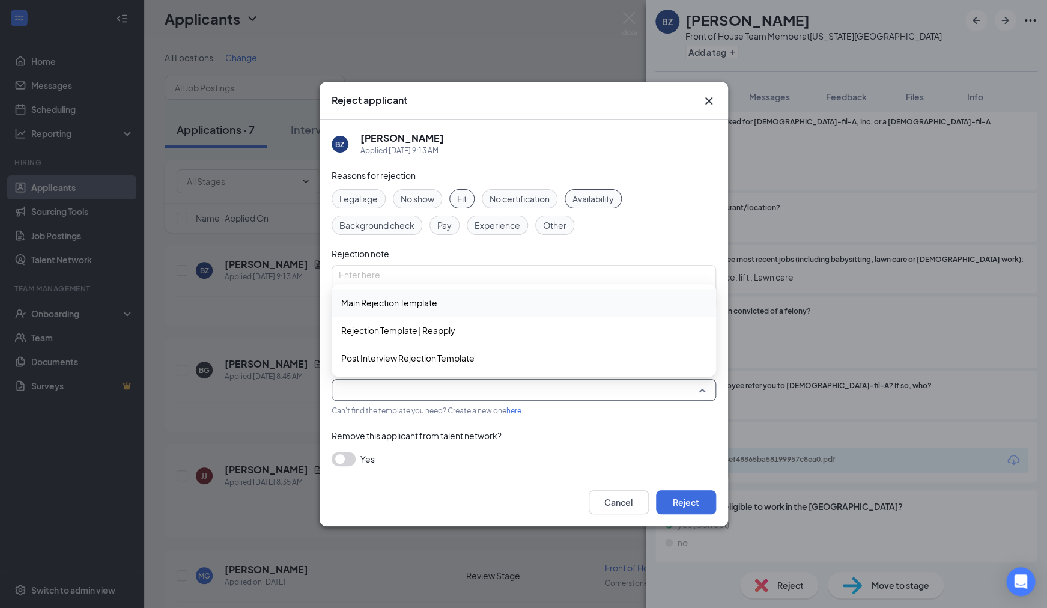
click at [420, 306] on span "Main Rejection Template" at bounding box center [389, 302] width 96 height 13
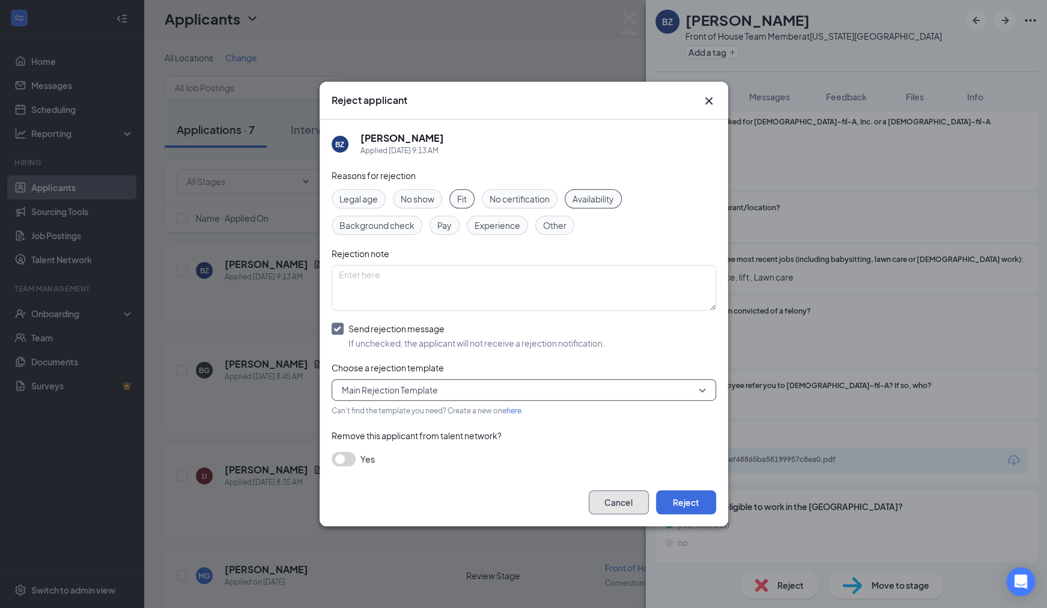
click at [625, 507] on button "Cancel" at bounding box center [618, 502] width 60 height 24
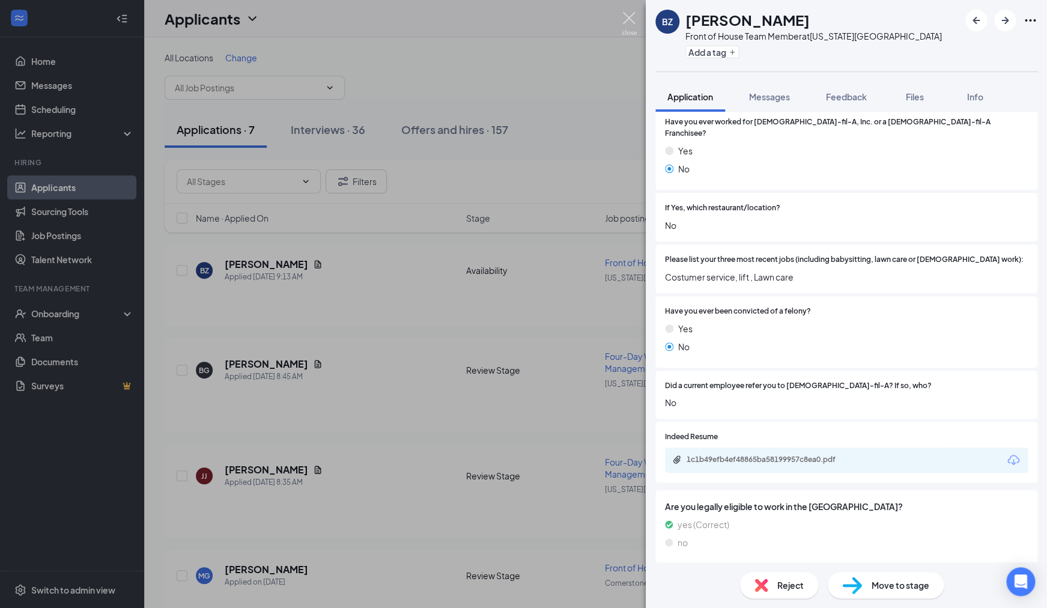
click at [629, 23] on img at bounding box center [628, 23] width 15 height 23
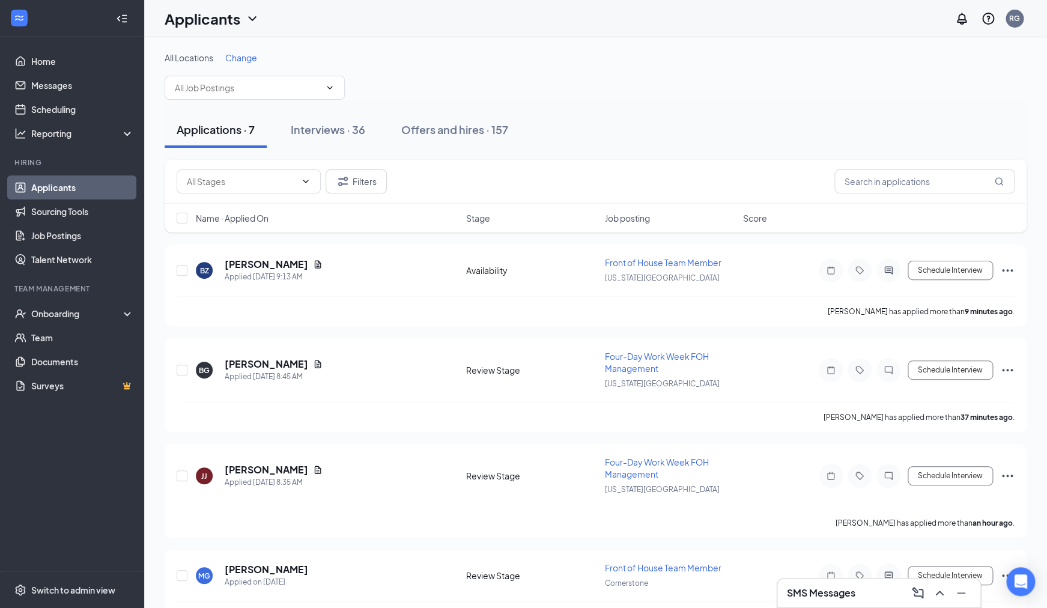
click at [643, 219] on span "Job posting" at bounding box center [626, 218] width 45 height 12
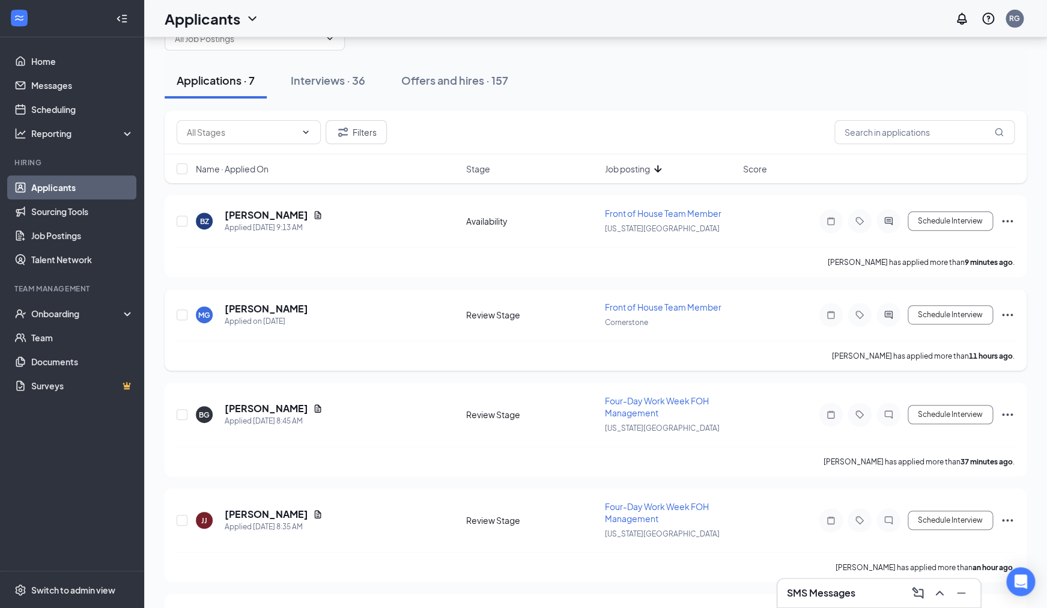
scroll to position [50, 0]
click at [253, 307] on h5 "Mara Garcia" at bounding box center [266, 307] width 83 height 13
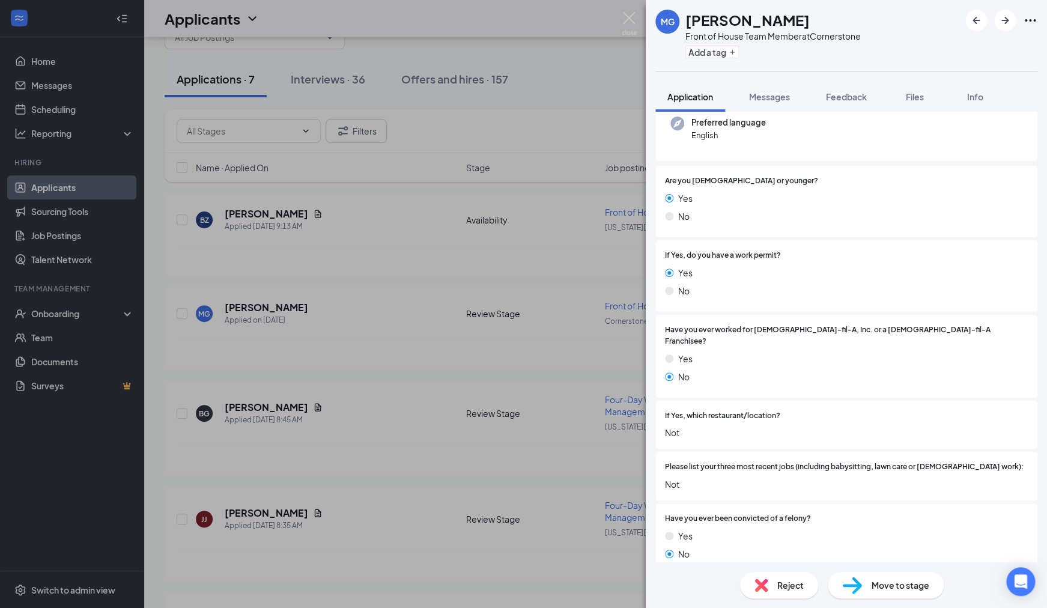
scroll to position [69, 0]
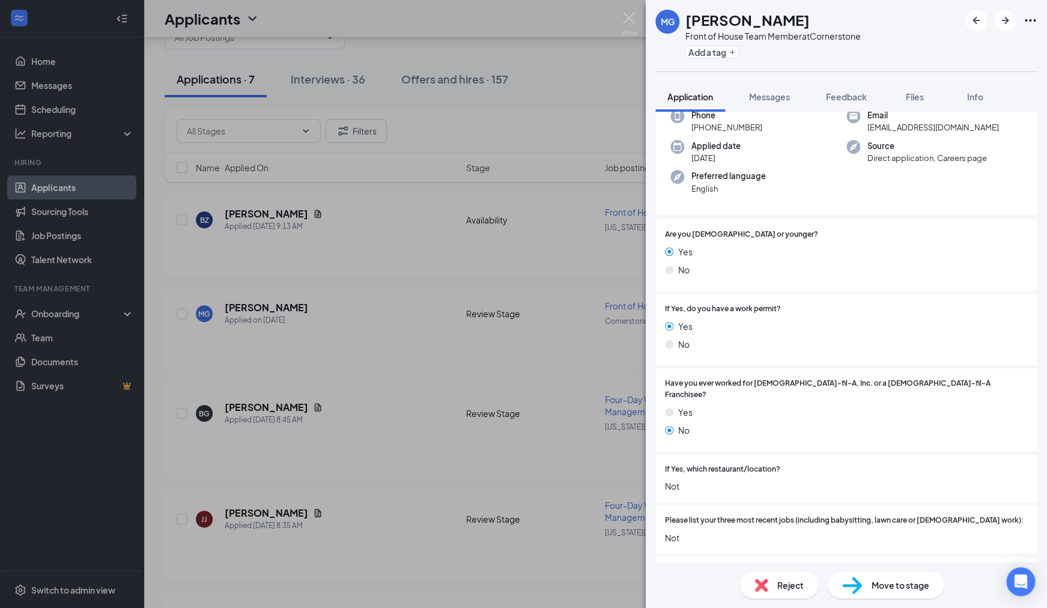
click at [788, 589] on span "Reject" at bounding box center [790, 584] width 26 height 13
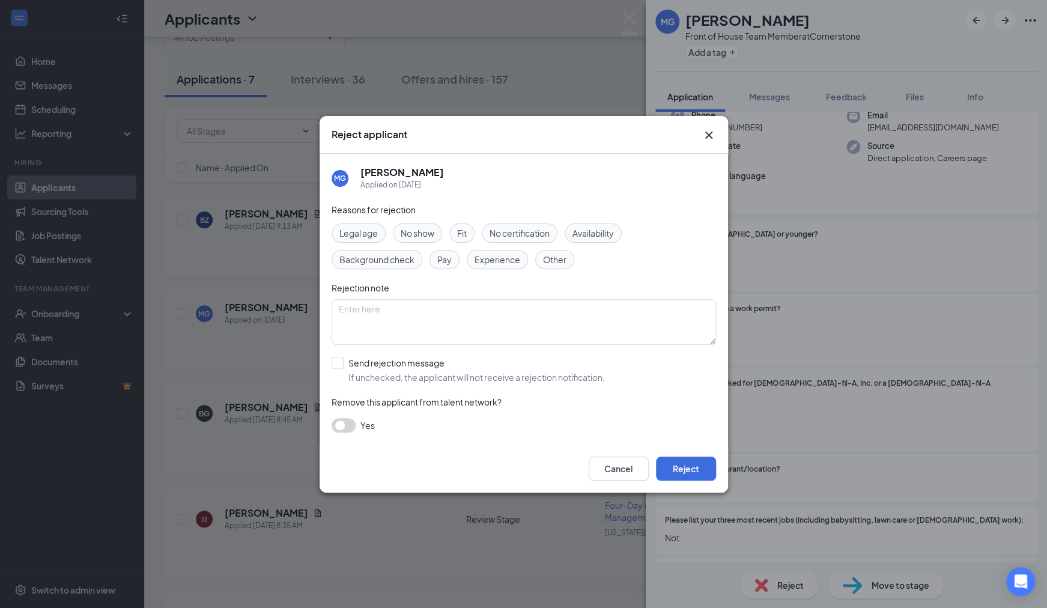
click at [708, 133] on icon "Cross" at bounding box center [708, 135] width 14 height 14
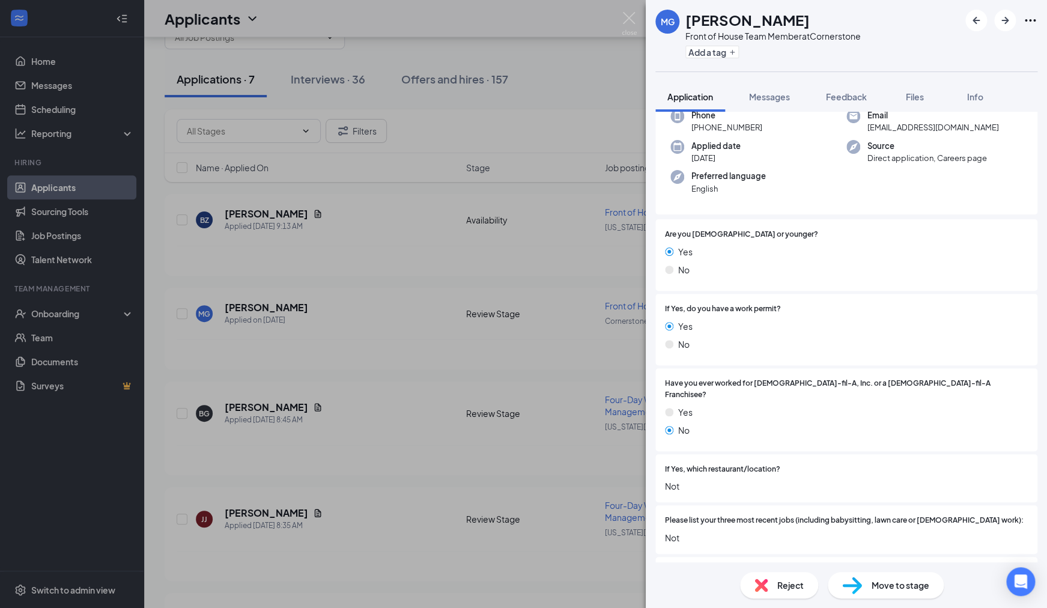
click at [786, 585] on span "Reject" at bounding box center [790, 584] width 26 height 13
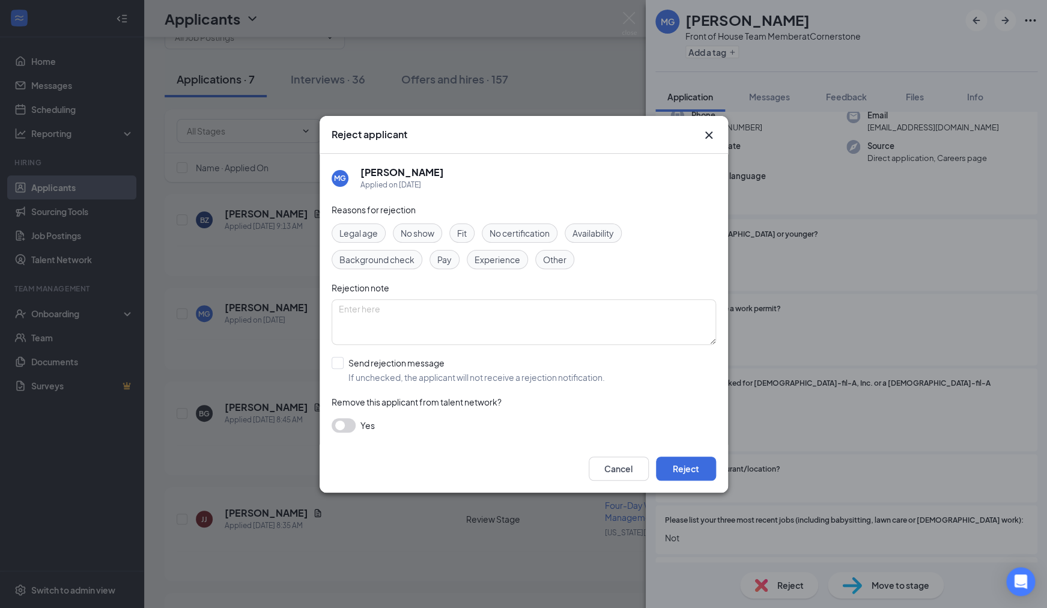
click at [460, 235] on span "Fit" at bounding box center [462, 232] width 10 height 13
click at [588, 232] on span "Availability" at bounding box center [592, 232] width 41 height 13
click at [340, 360] on input "Send rejection message If unchecked, the applicant will not receive a rejection…" at bounding box center [467, 370] width 273 height 26
checkbox input "true"
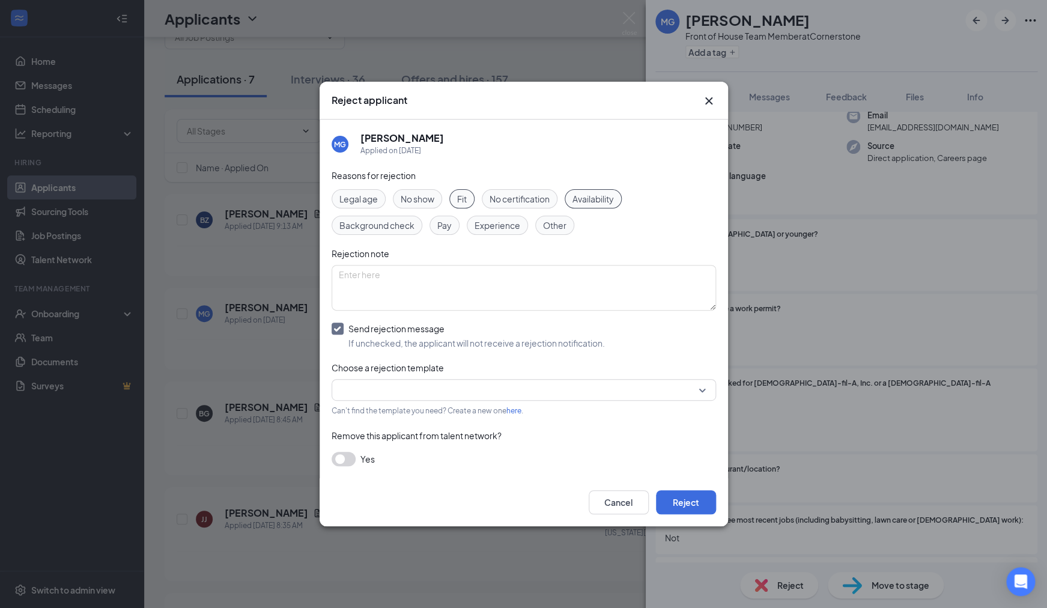
click at [567, 393] on input "search" at bounding box center [519, 389] width 361 height 20
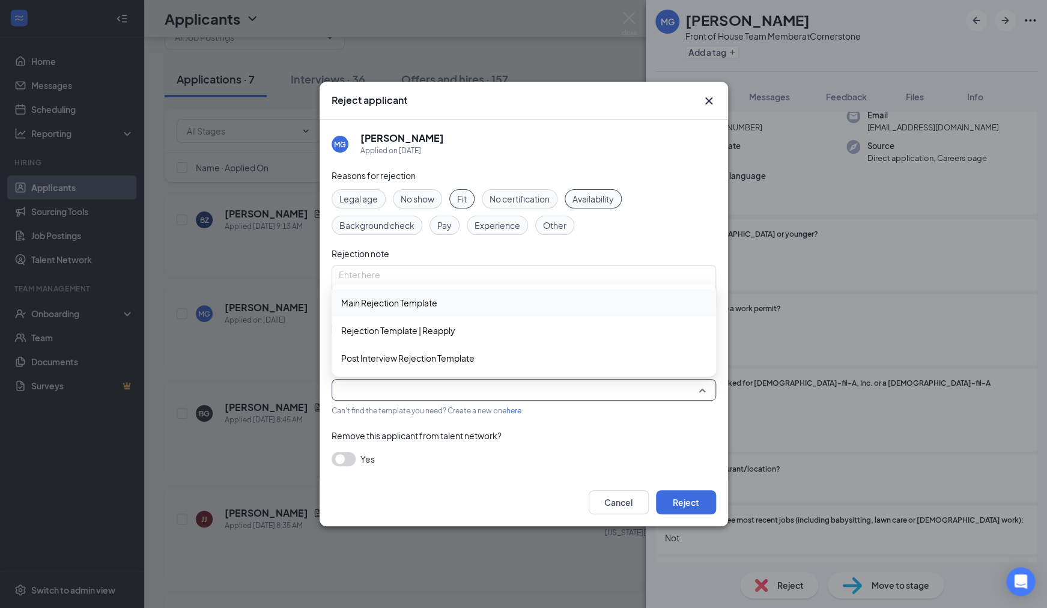
click at [435, 306] on span "Main Rejection Template" at bounding box center [389, 302] width 96 height 13
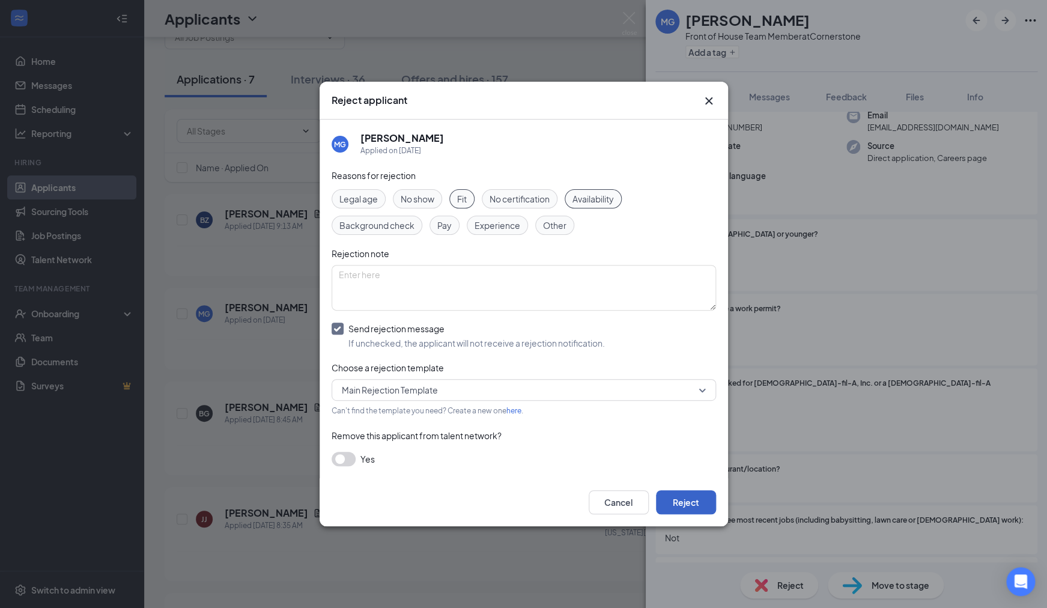
click at [681, 500] on button "Reject" at bounding box center [686, 502] width 60 height 24
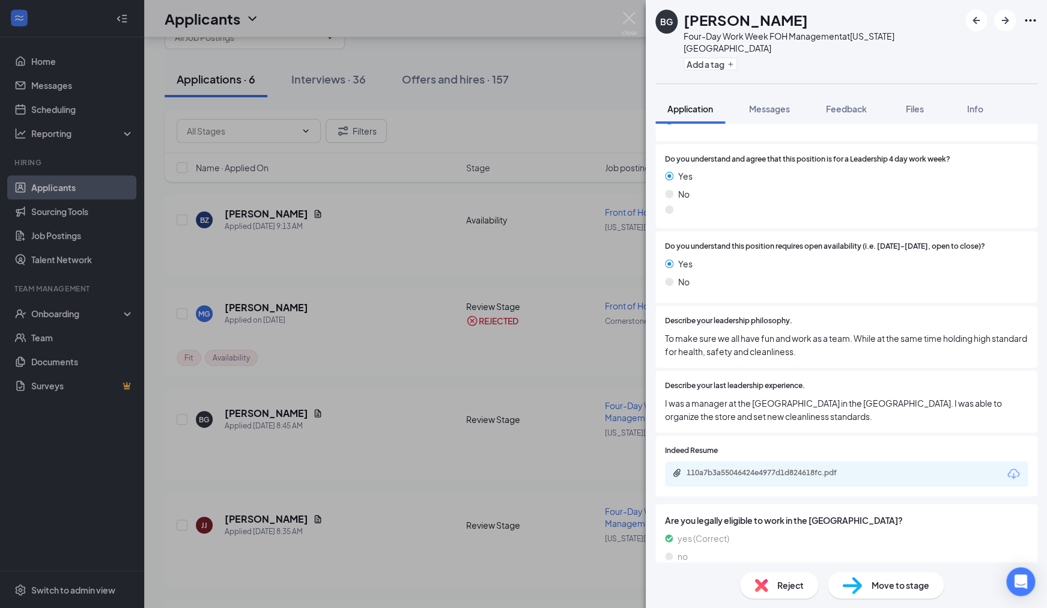
scroll to position [437, 0]
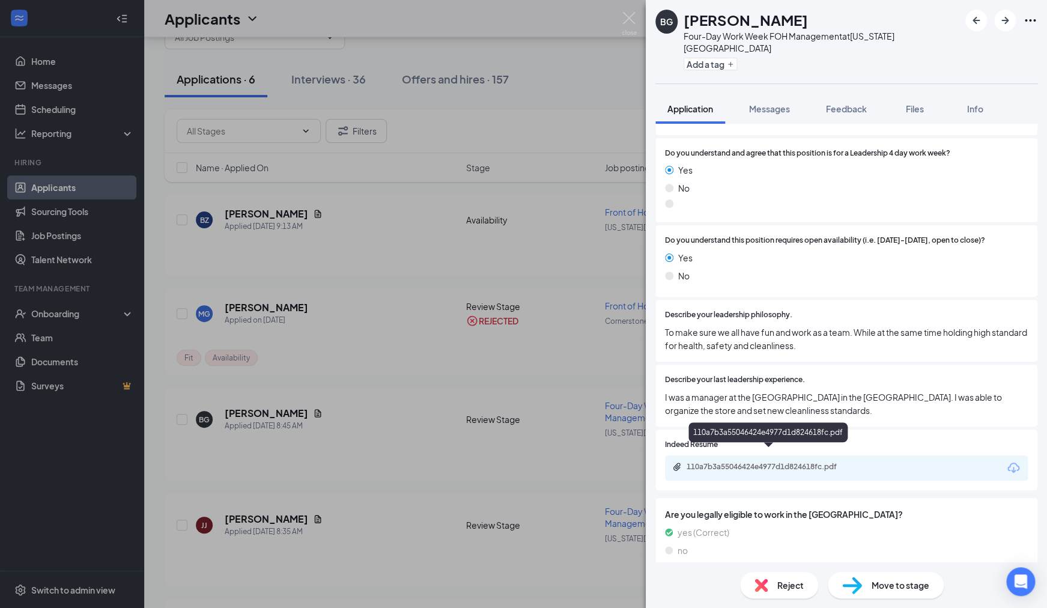
click at [791, 462] on div "110a7b3a55046424e4977d1d824618fc.pdf" at bounding box center [770, 467] width 168 height 10
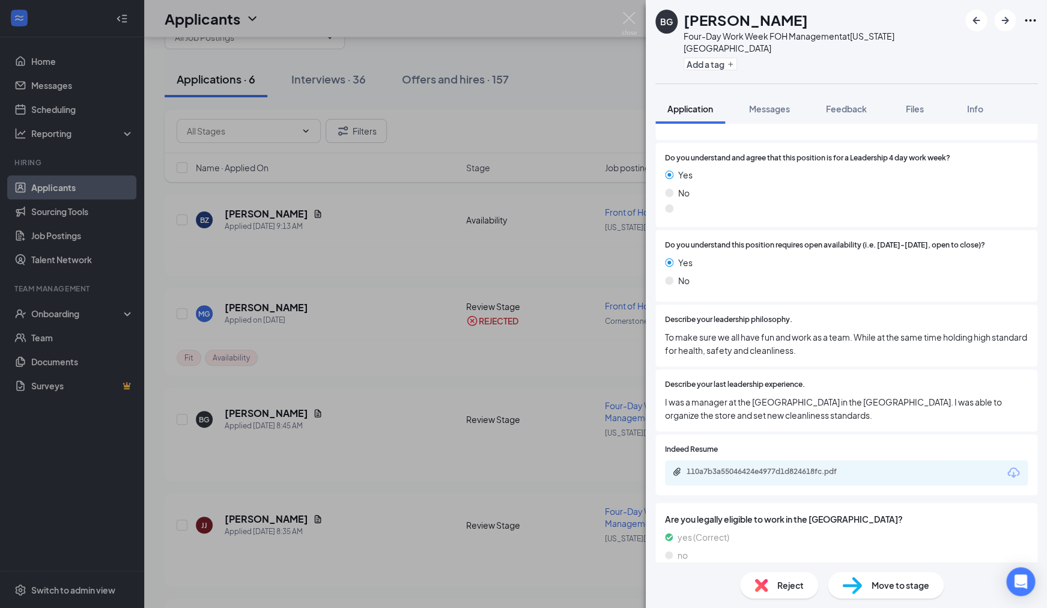
click at [770, 585] on div "Reject" at bounding box center [779, 585] width 78 height 26
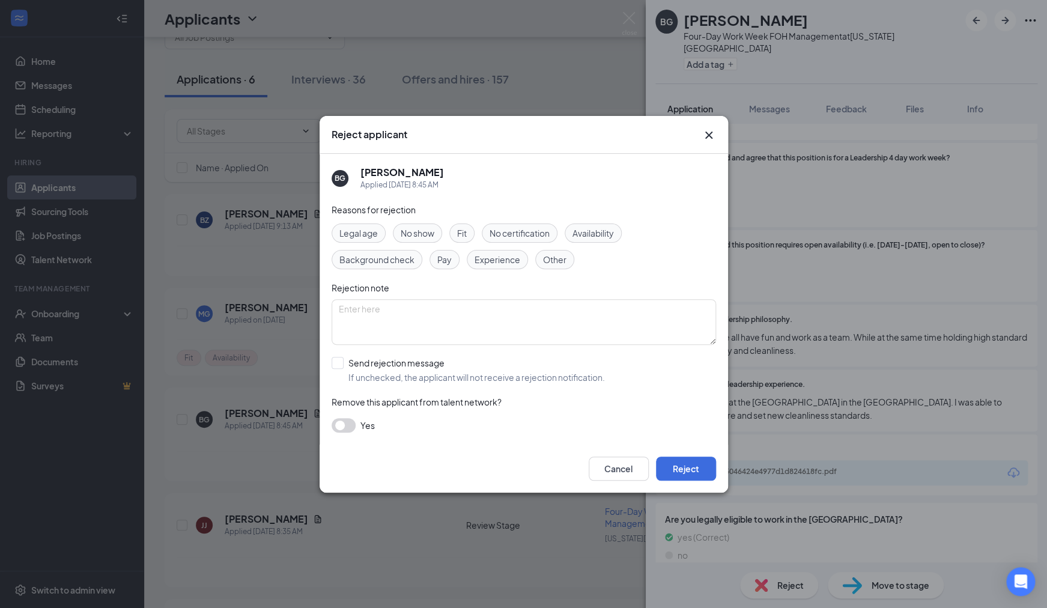
click at [513, 258] on span "Experience" at bounding box center [497, 259] width 46 height 13
click at [467, 234] on span "Fit" at bounding box center [462, 232] width 10 height 13
click at [556, 265] on span "Other" at bounding box center [554, 259] width 23 height 13
click at [339, 360] on input "Send rejection message If unchecked, the applicant will not receive a rejection…" at bounding box center [467, 370] width 273 height 26
checkbox input "true"
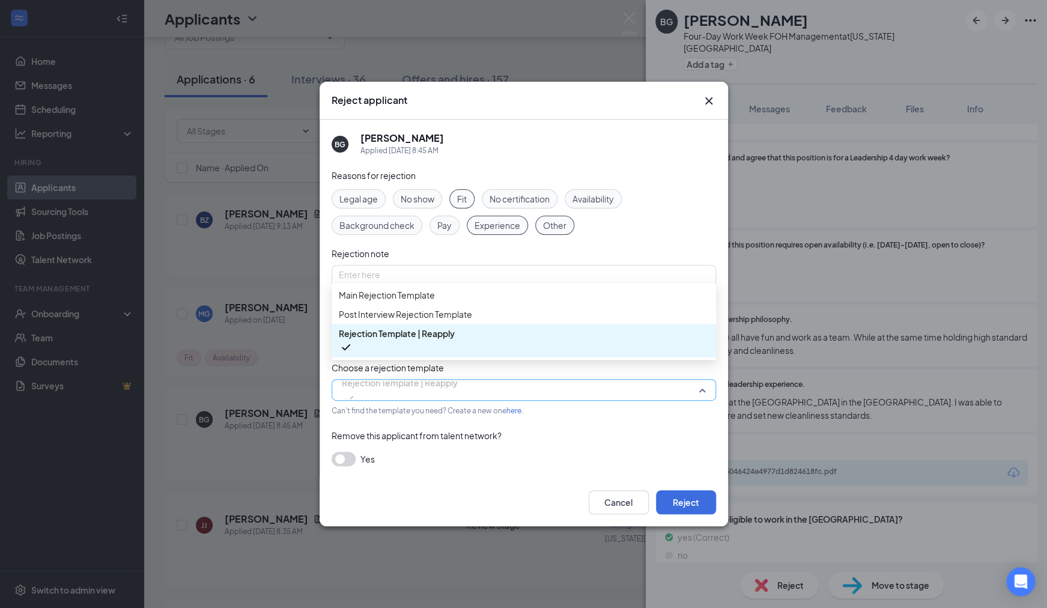
click at [387, 391] on span "Rejection Template | Reapply" at bounding box center [400, 382] width 116 height 18
click at [382, 301] on span "Main Rejection Template" at bounding box center [387, 294] width 96 height 13
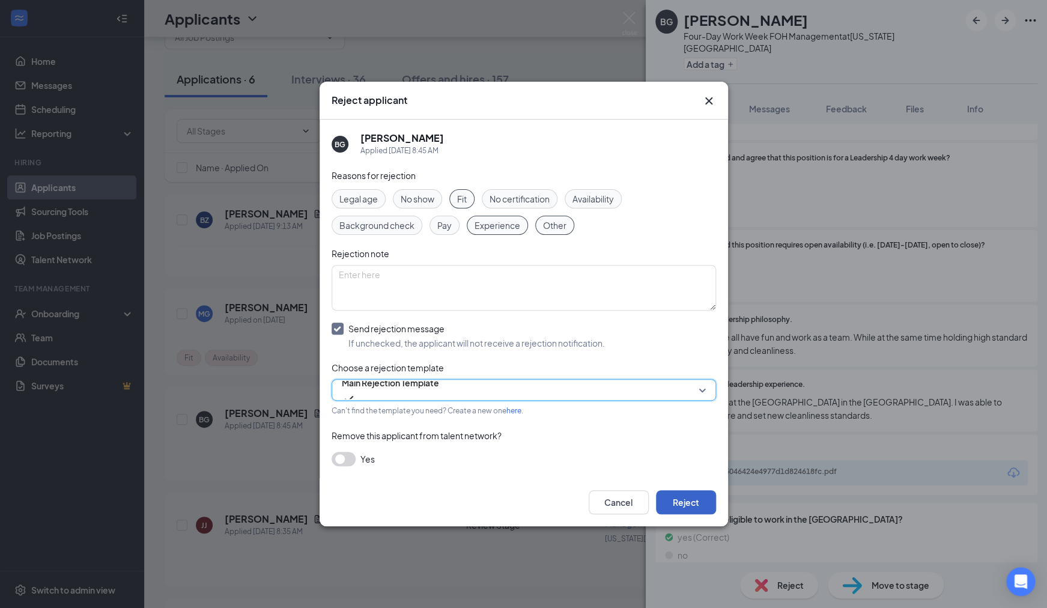
click at [684, 503] on button "Reject" at bounding box center [686, 502] width 60 height 24
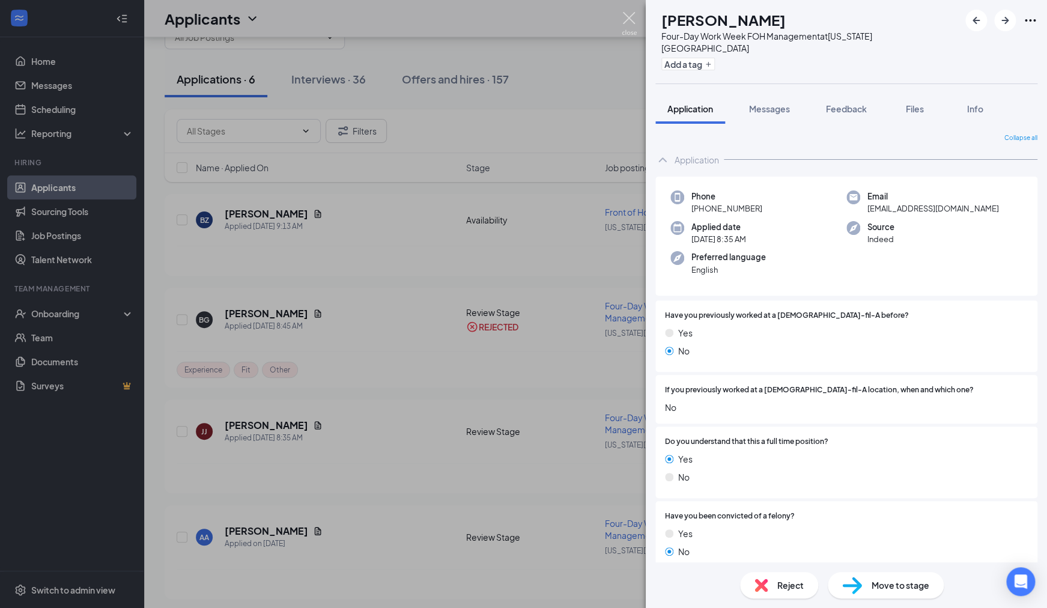
click at [632, 20] on img at bounding box center [628, 23] width 15 height 23
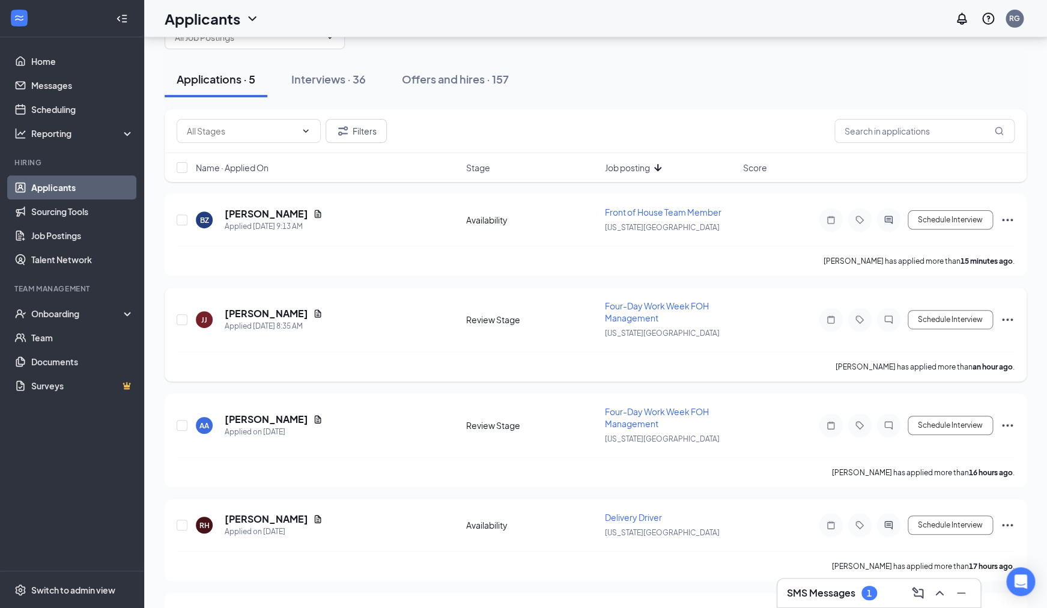
scroll to position [128, 0]
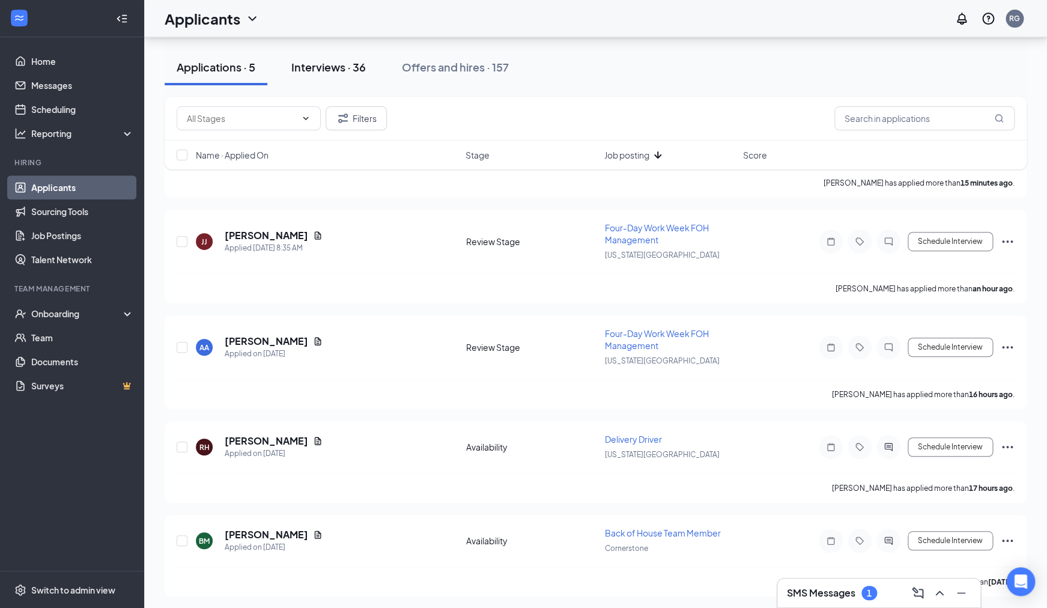
click at [334, 71] on div "Interviews · 36" at bounding box center [328, 66] width 74 height 15
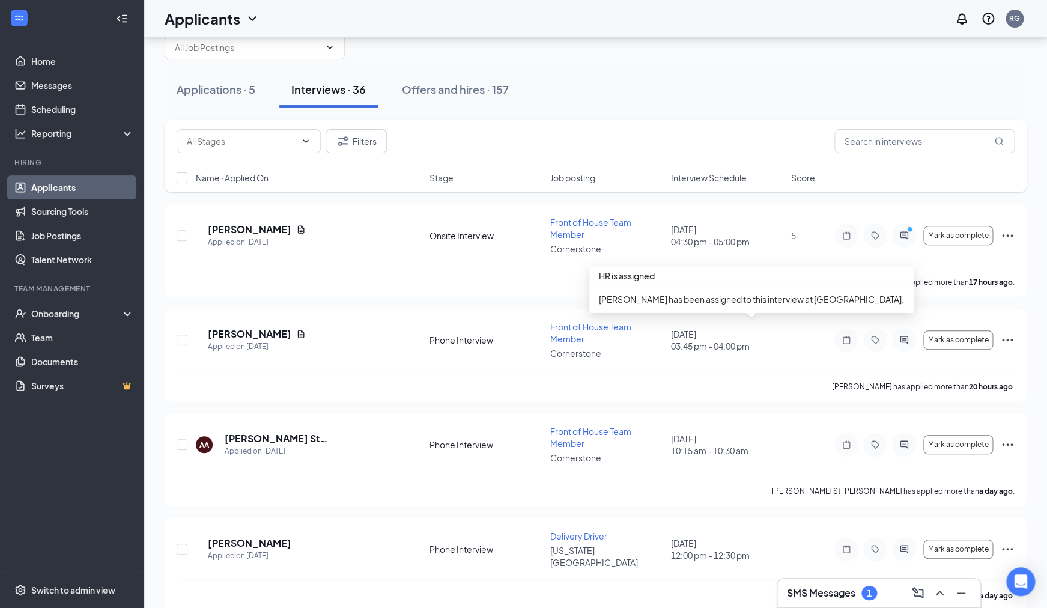
scroll to position [46, 0]
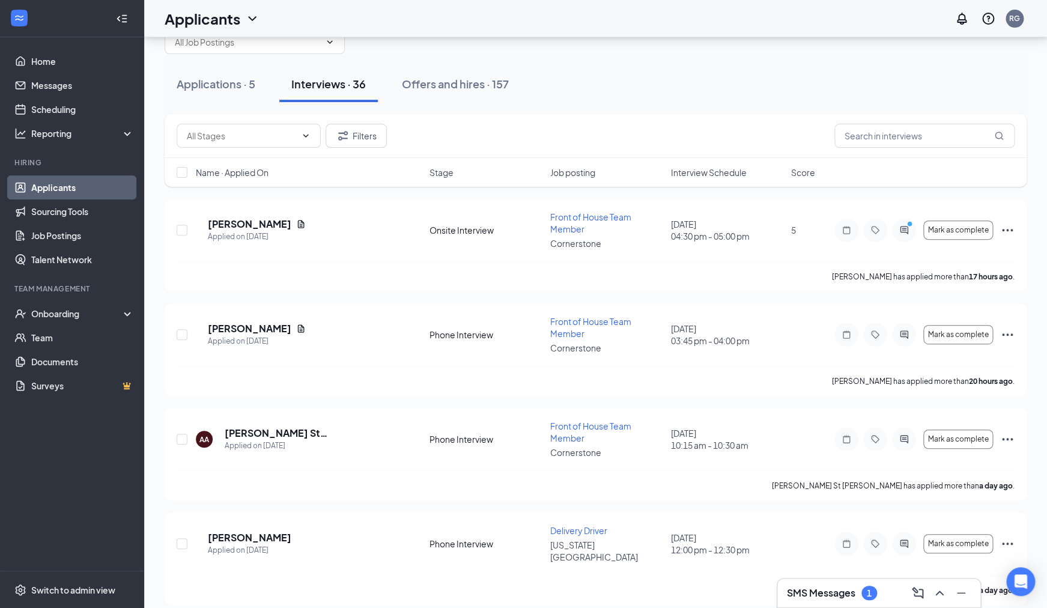
click at [713, 174] on span "Interview Schedule" at bounding box center [708, 172] width 76 height 12
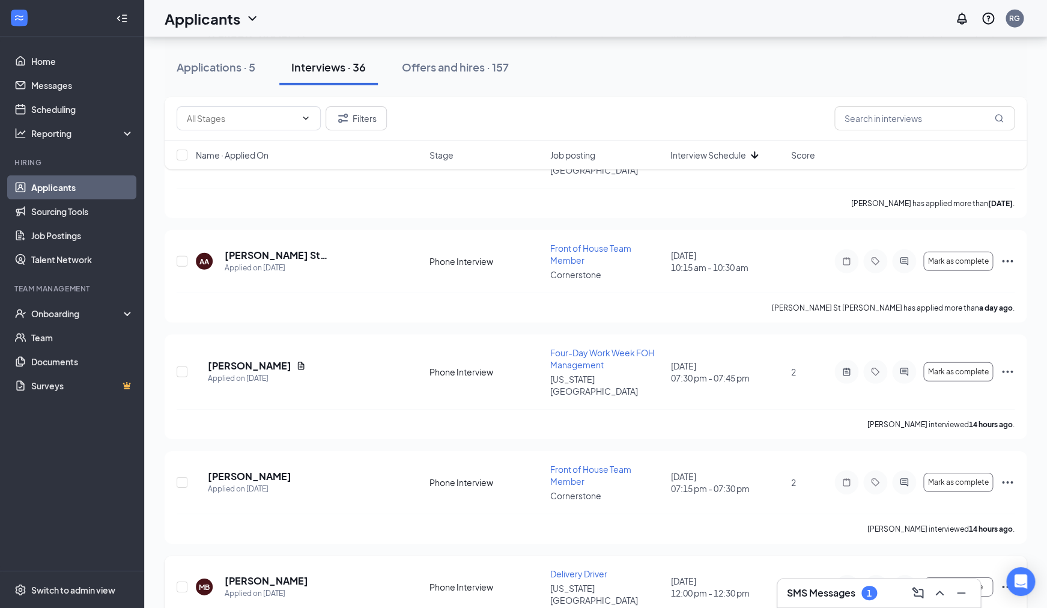
scroll to position [1407, 0]
click at [264, 360] on h5 "Joshua Hayslip" at bounding box center [249, 366] width 83 height 13
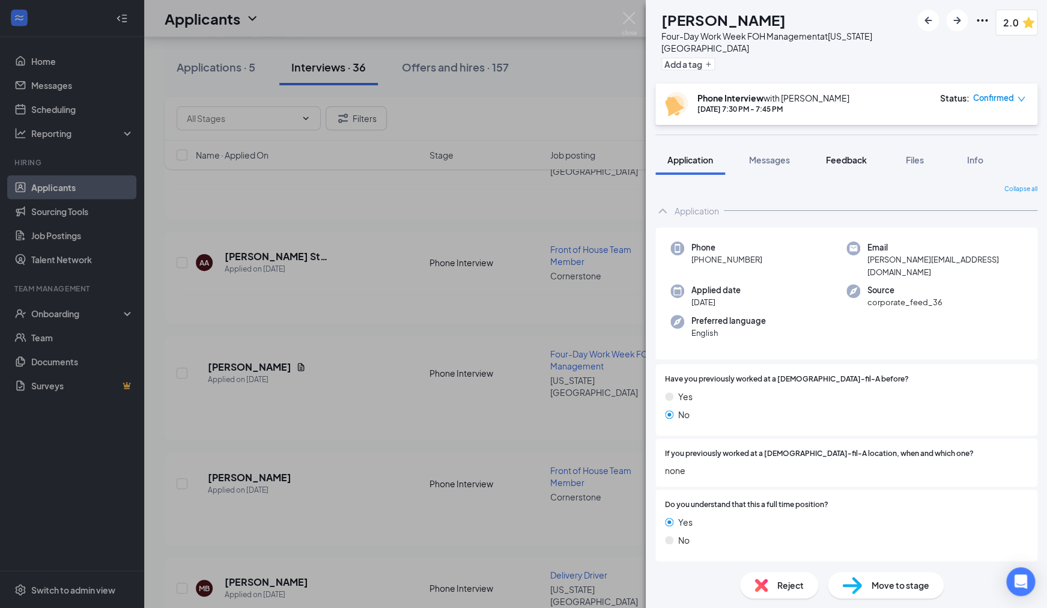
click at [841, 162] on span "Feedback" at bounding box center [846, 159] width 41 height 11
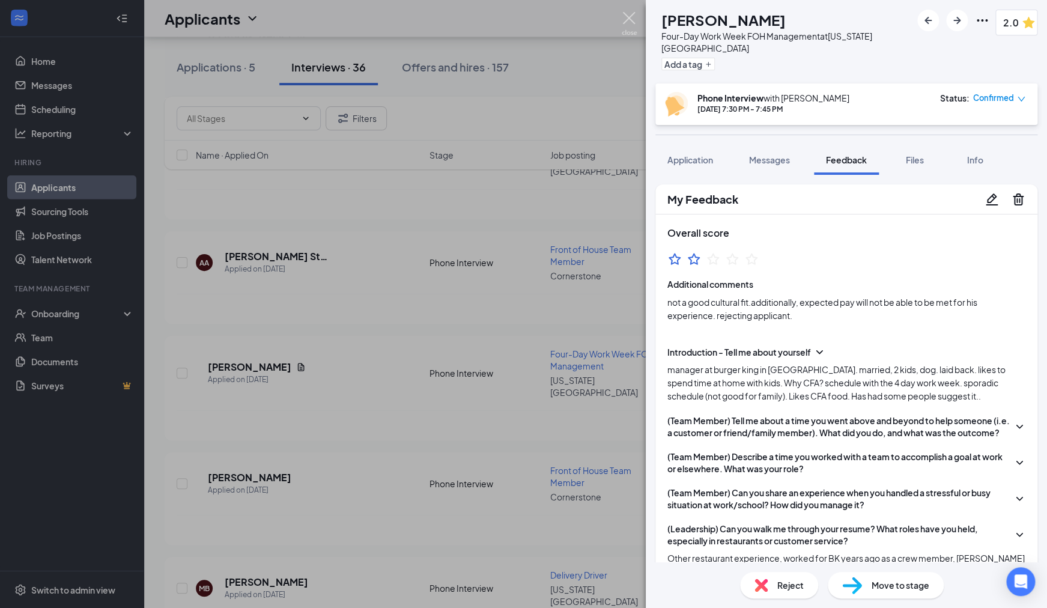
click at [634, 19] on img at bounding box center [628, 23] width 15 height 23
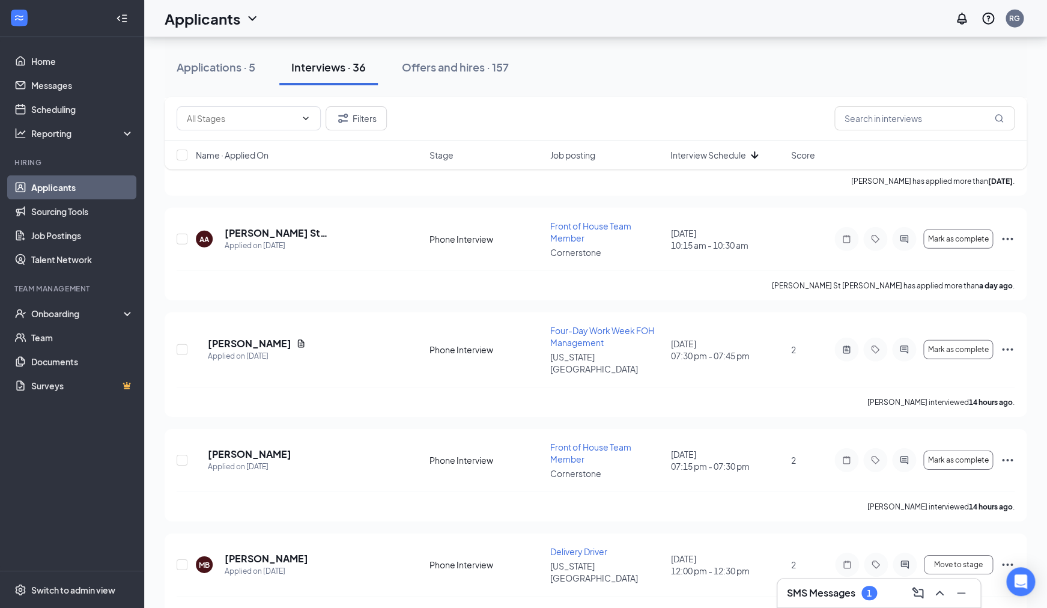
scroll to position [1430, 0]
click at [821, 596] on h3 "SMS Messages" at bounding box center [821, 592] width 68 height 13
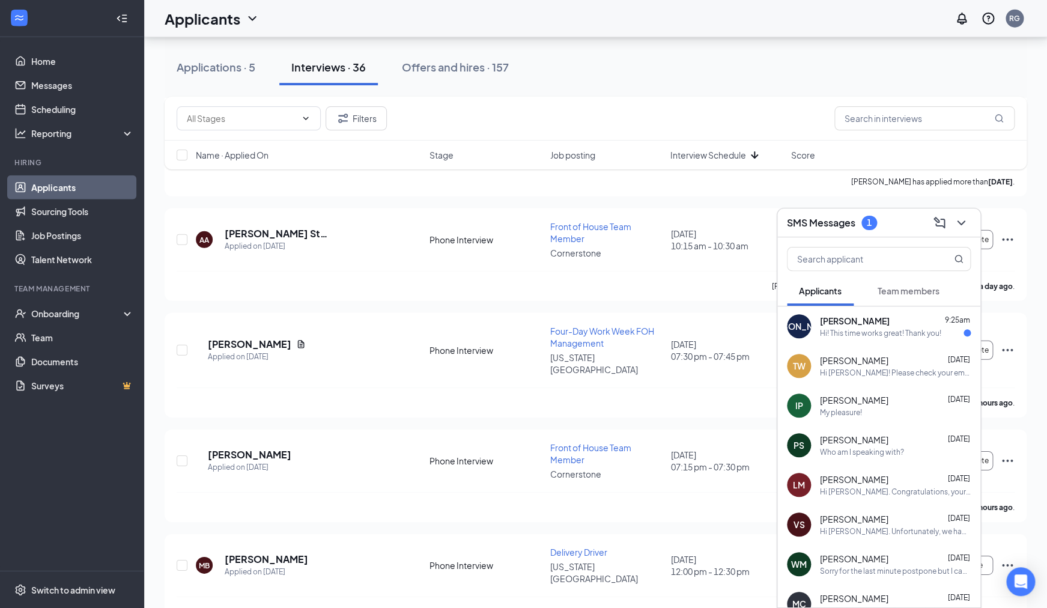
click at [879, 332] on div "Hi! This time works great! Thank you!" at bounding box center [880, 333] width 121 height 10
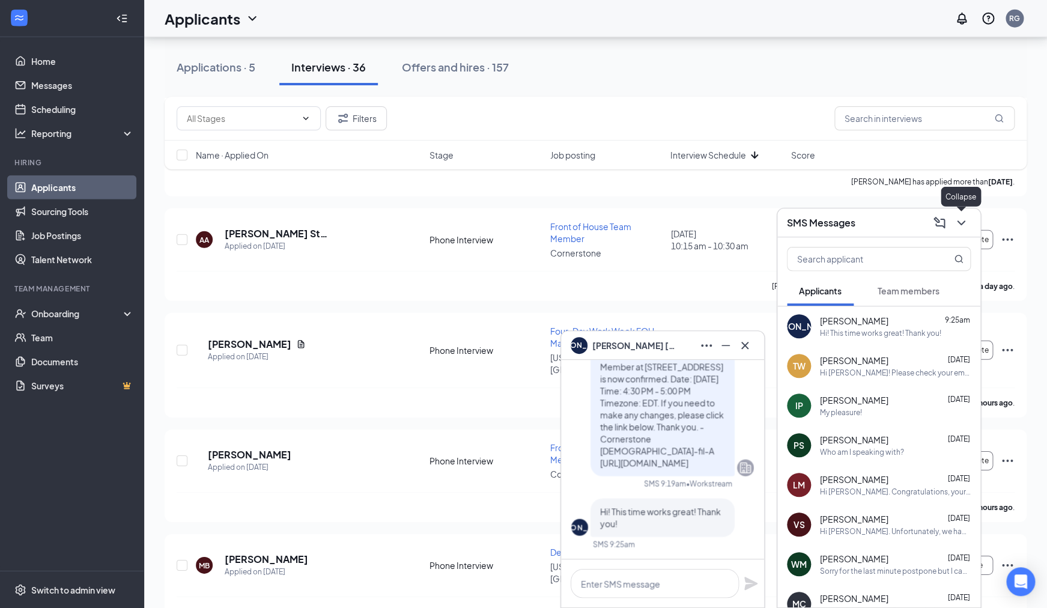
click at [962, 223] on icon "ChevronDown" at bounding box center [960, 222] width 8 height 5
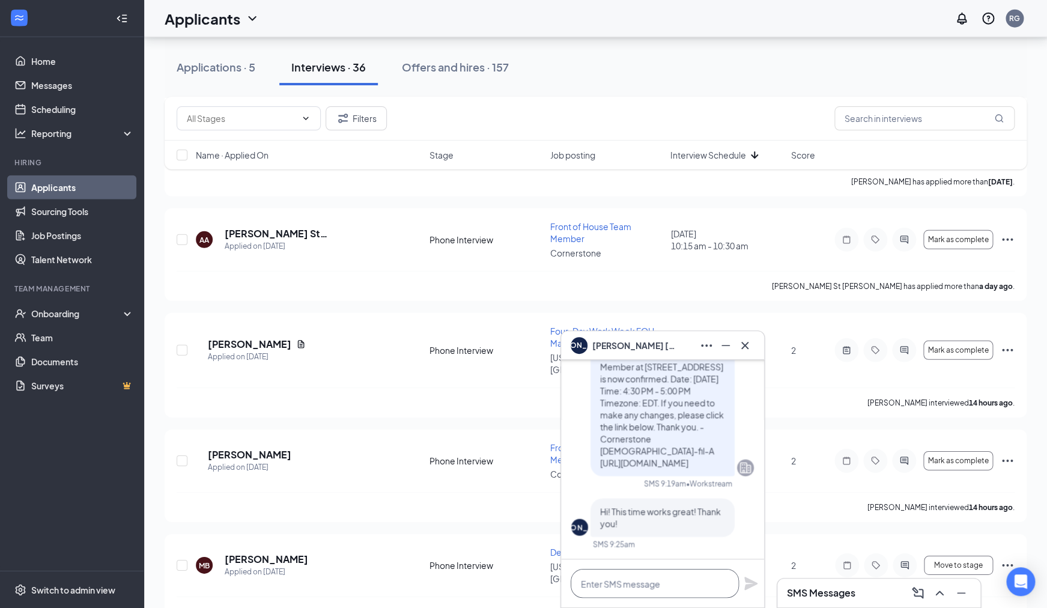
click at [643, 583] on textarea at bounding box center [654, 583] width 168 height 29
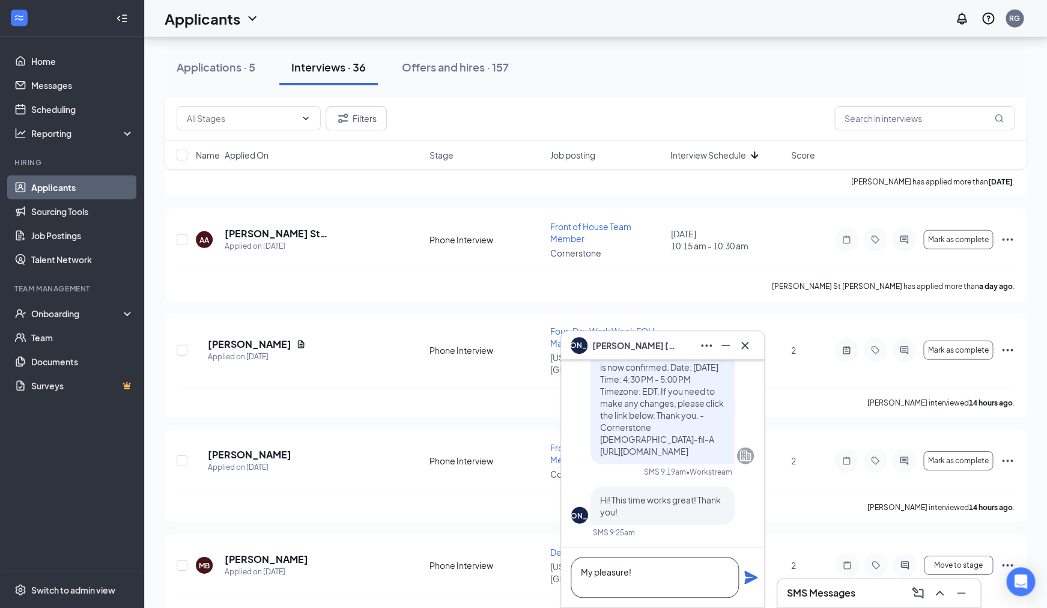
type textarea "My pleasure!"
click at [748, 576] on icon "Plane" at bounding box center [750, 577] width 14 height 14
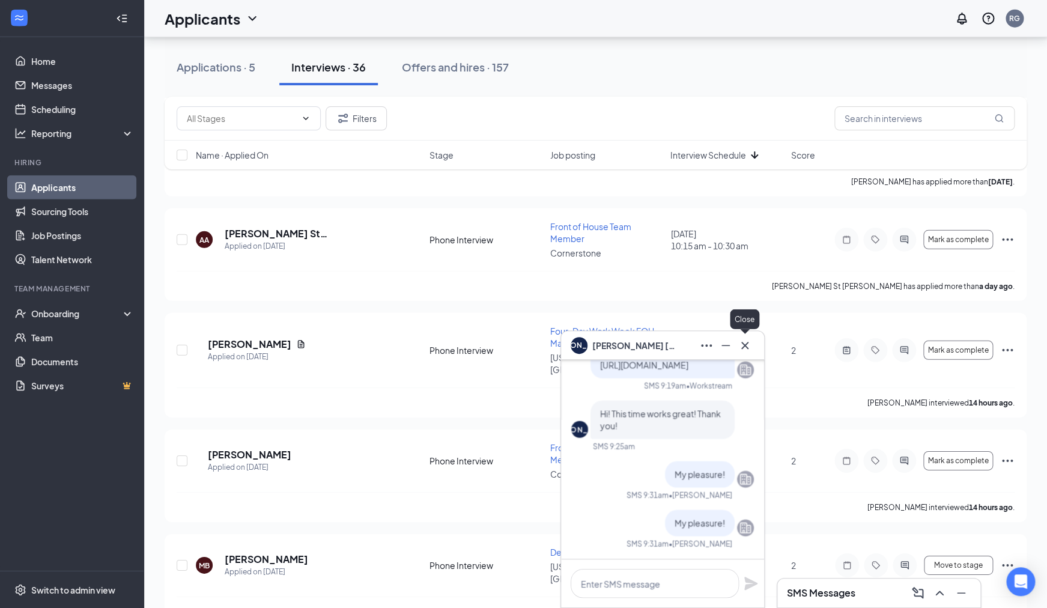
click at [748, 341] on icon "Cross" at bounding box center [744, 345] width 14 height 14
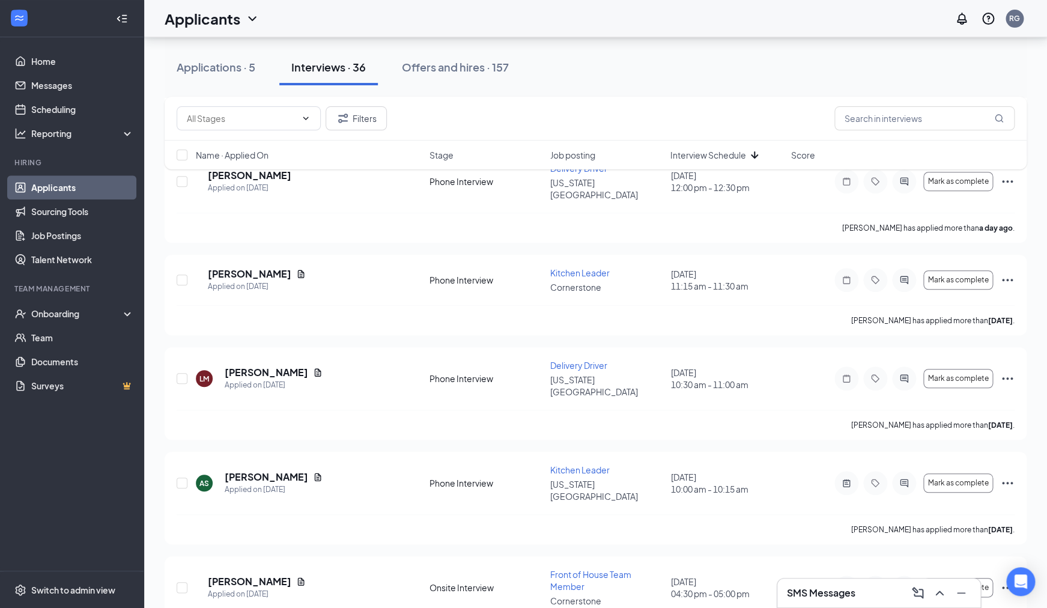
scroll to position [0, 0]
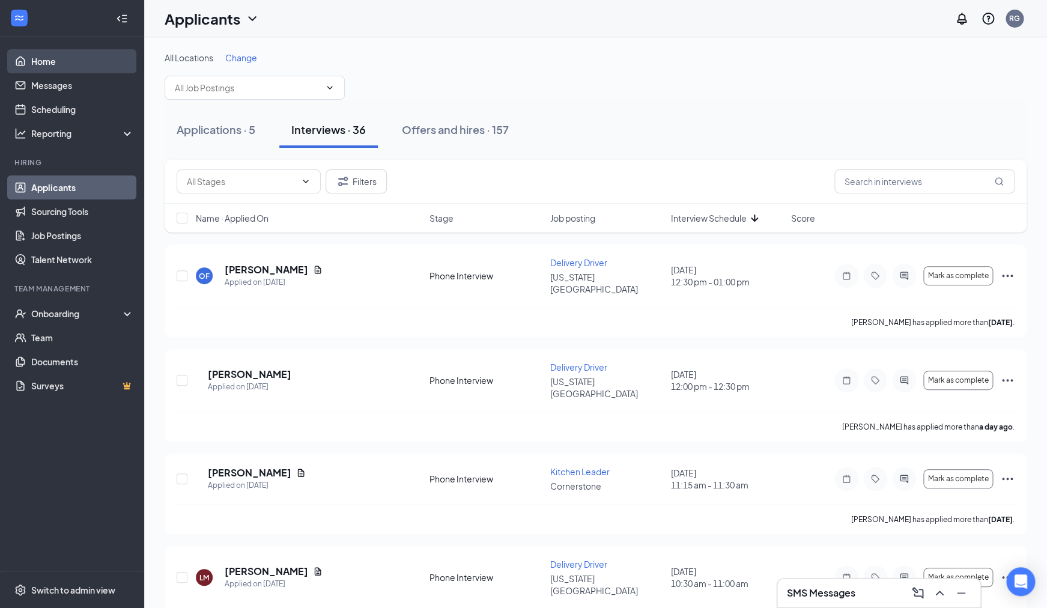
click at [46, 67] on link "Home" at bounding box center [82, 61] width 103 height 24
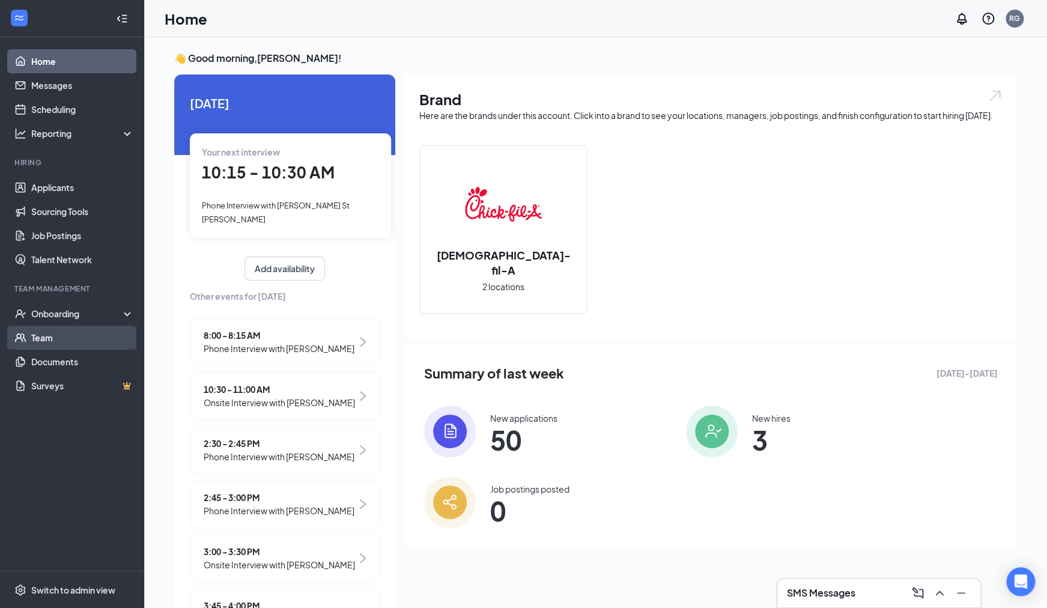
click at [50, 346] on link "Team" at bounding box center [82, 337] width 103 height 24
click at [46, 335] on link "Team" at bounding box center [82, 337] width 103 height 24
click at [296, 180] on span "10:15 - 10:30 AM" at bounding box center [268, 172] width 133 height 20
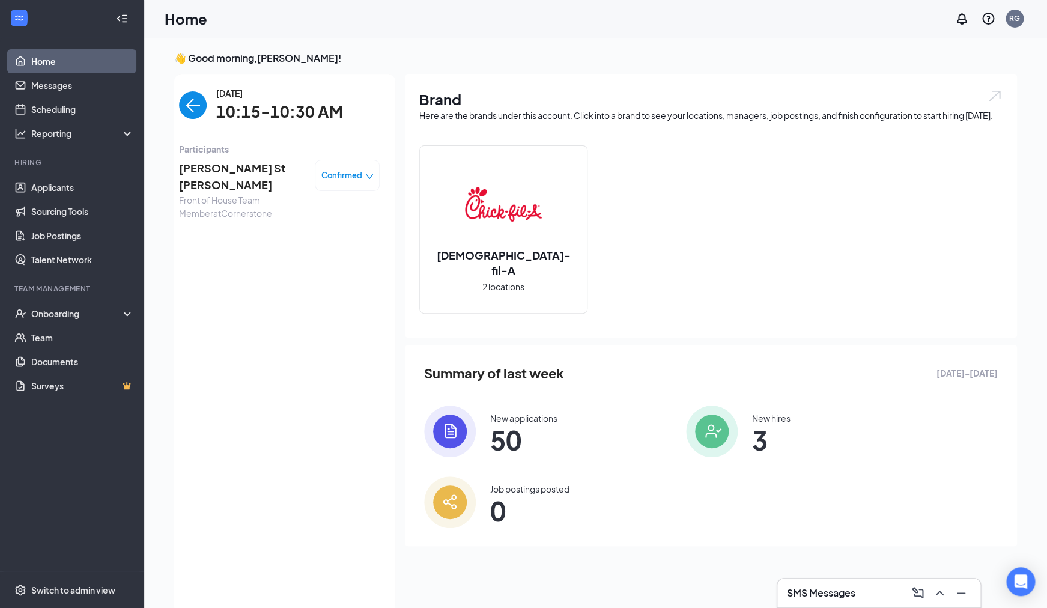
click at [249, 167] on span "[PERSON_NAME] St [PERSON_NAME]" at bounding box center [242, 177] width 126 height 34
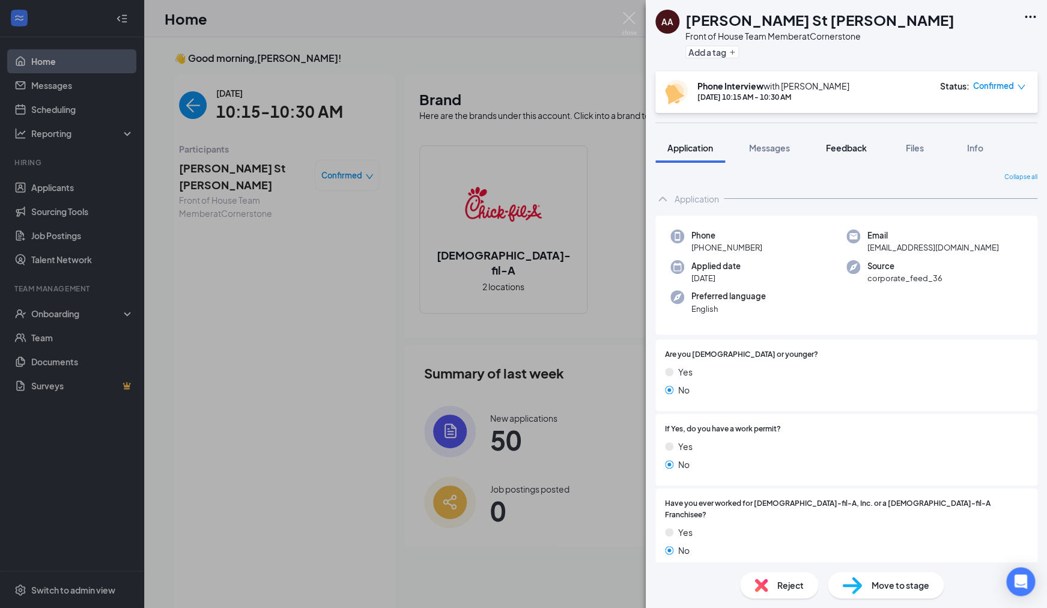
click at [836, 150] on span "Feedback" at bounding box center [846, 147] width 41 height 11
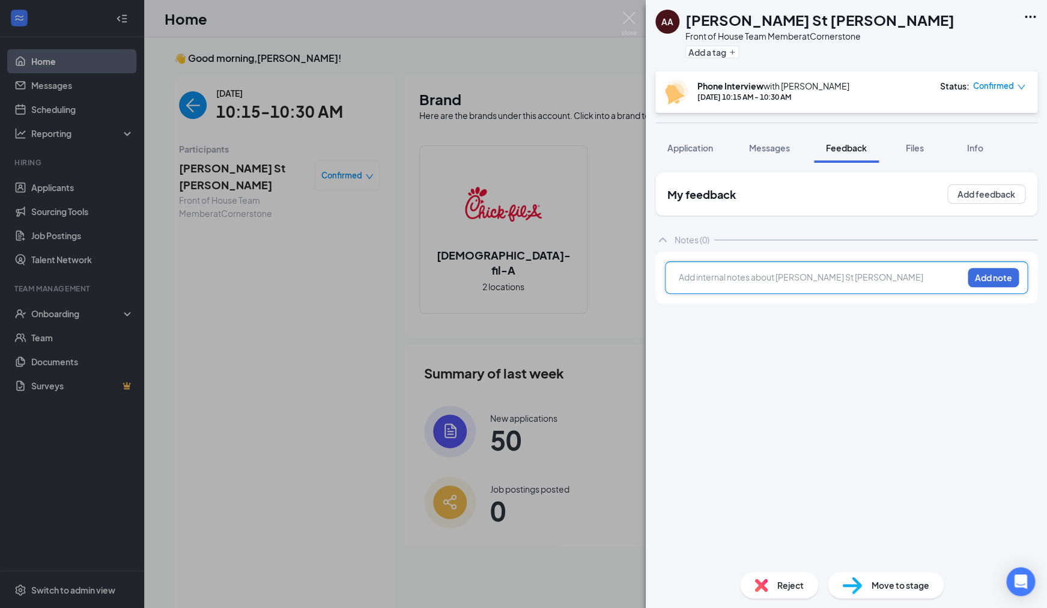
click at [769, 286] on div at bounding box center [820, 279] width 283 height 16
click at [986, 277] on button "Add note" at bounding box center [992, 277] width 51 height 19
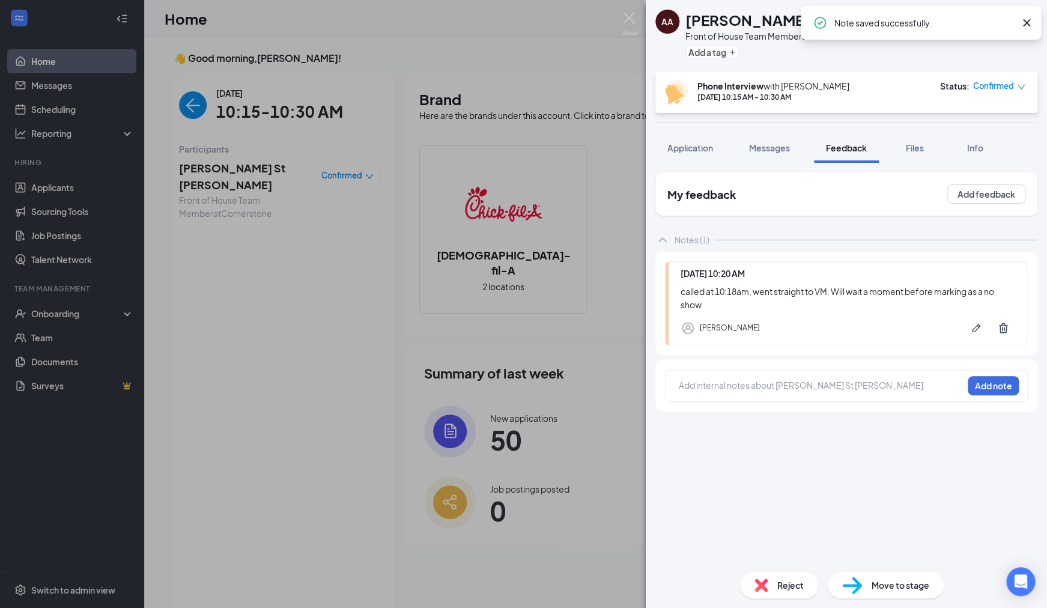
click at [630, 23] on img at bounding box center [628, 23] width 15 height 23
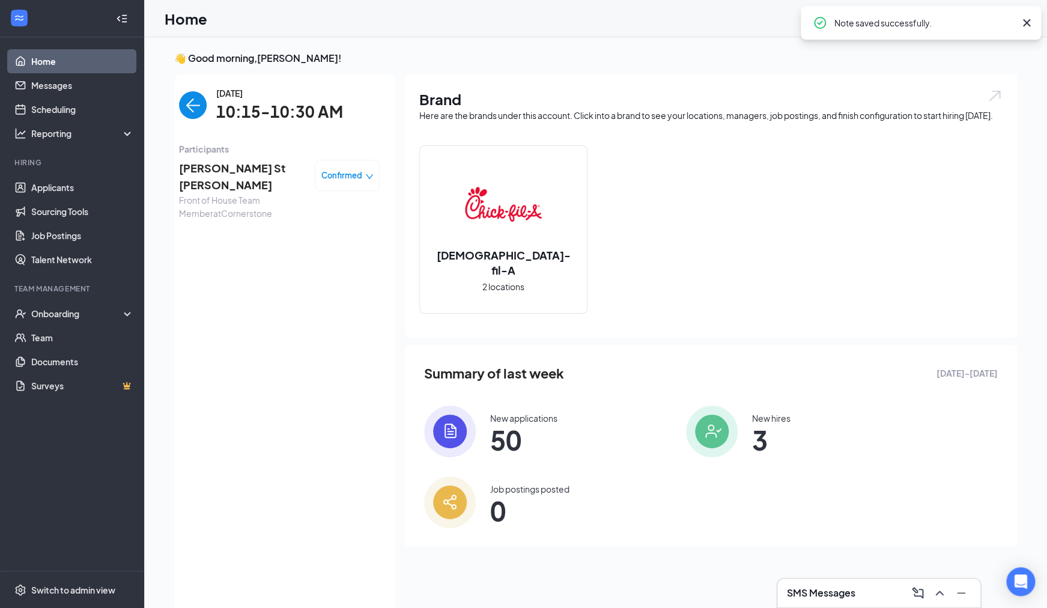
click at [199, 107] on img "back-button" at bounding box center [193, 105] width 28 height 28
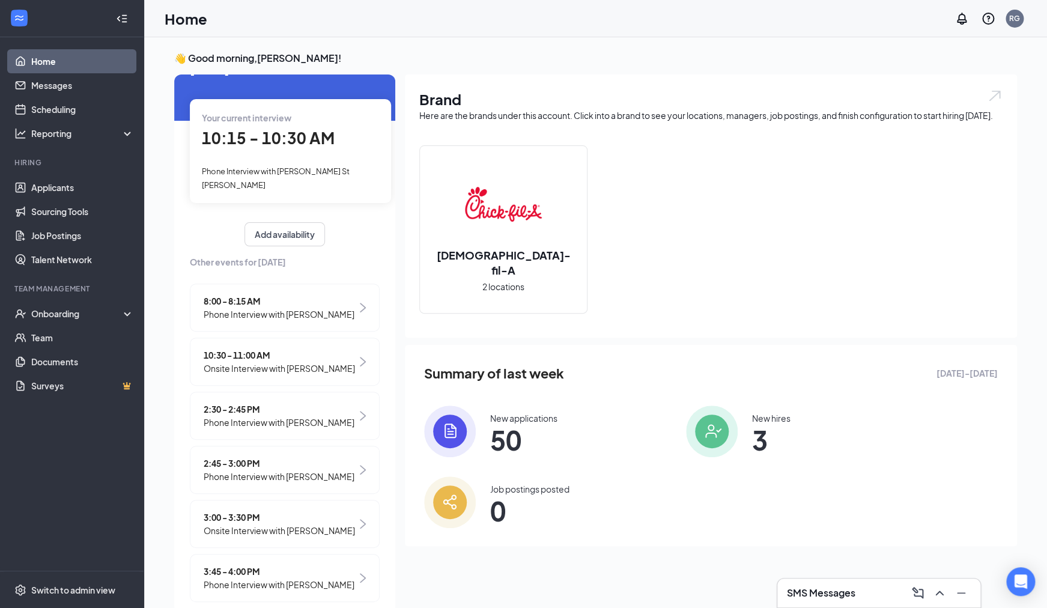
scroll to position [37, 0]
click at [267, 359] on span "Onsite Interview with [PERSON_NAME]" at bounding box center [279, 365] width 151 height 13
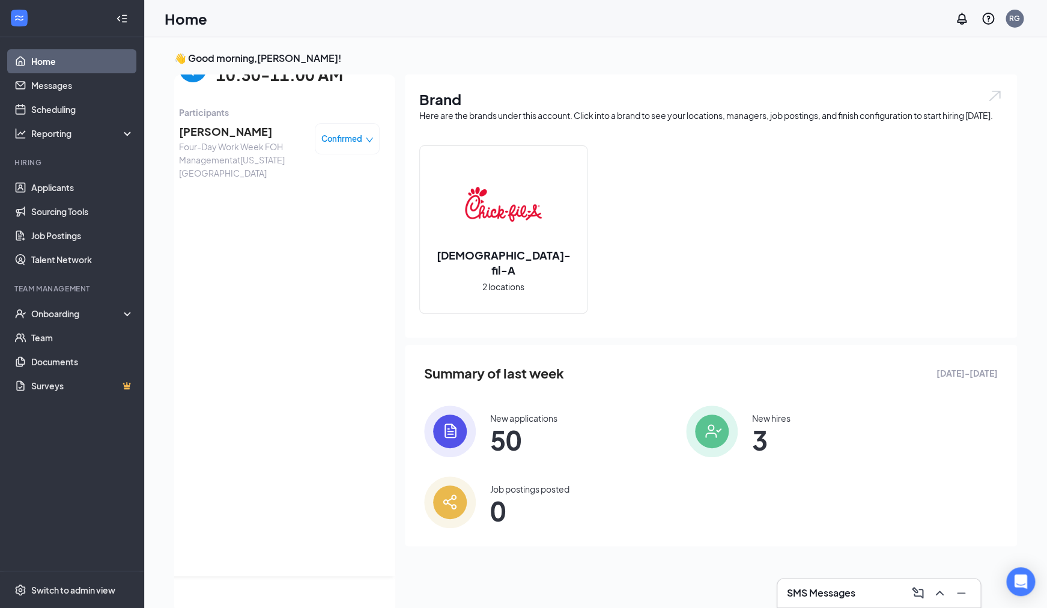
click at [222, 137] on span "[PERSON_NAME]" at bounding box center [242, 131] width 126 height 17
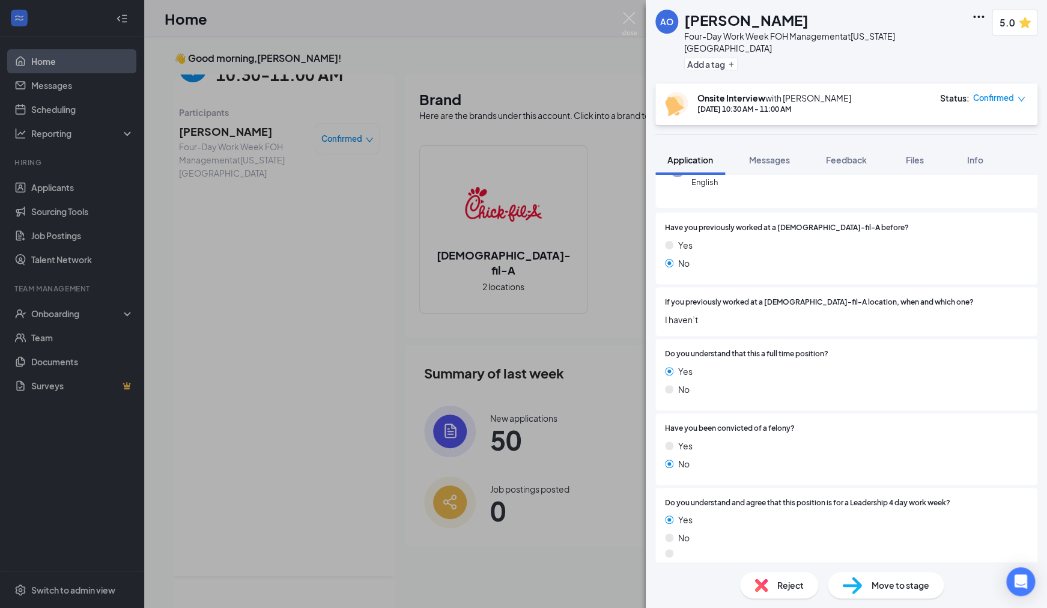
scroll to position [528, 0]
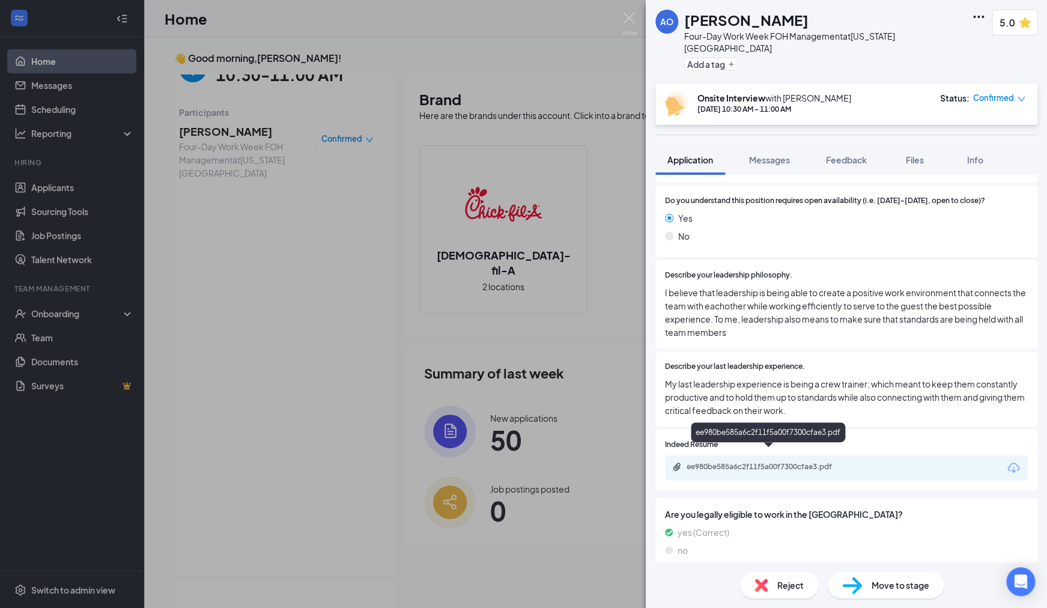
click at [793, 455] on div "ee980be585a6c2f11f5a00f7300cfae3.pdf" at bounding box center [846, 467] width 363 height 25
click at [794, 462] on div "ee980be585a6c2f11f5a00f7300cfae3.pdf" at bounding box center [770, 467] width 168 height 10
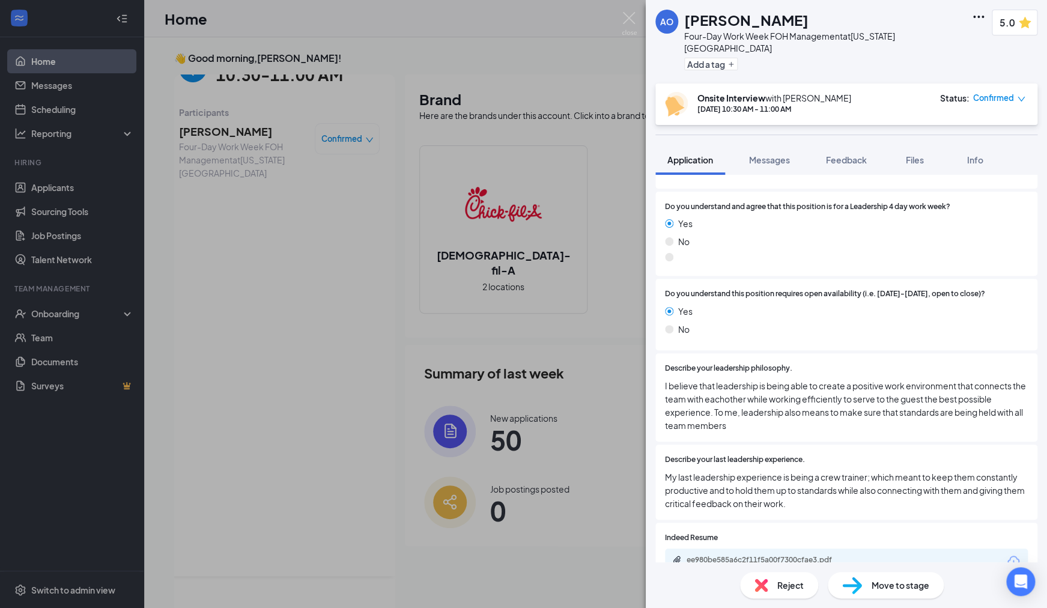
scroll to position [429, 0]
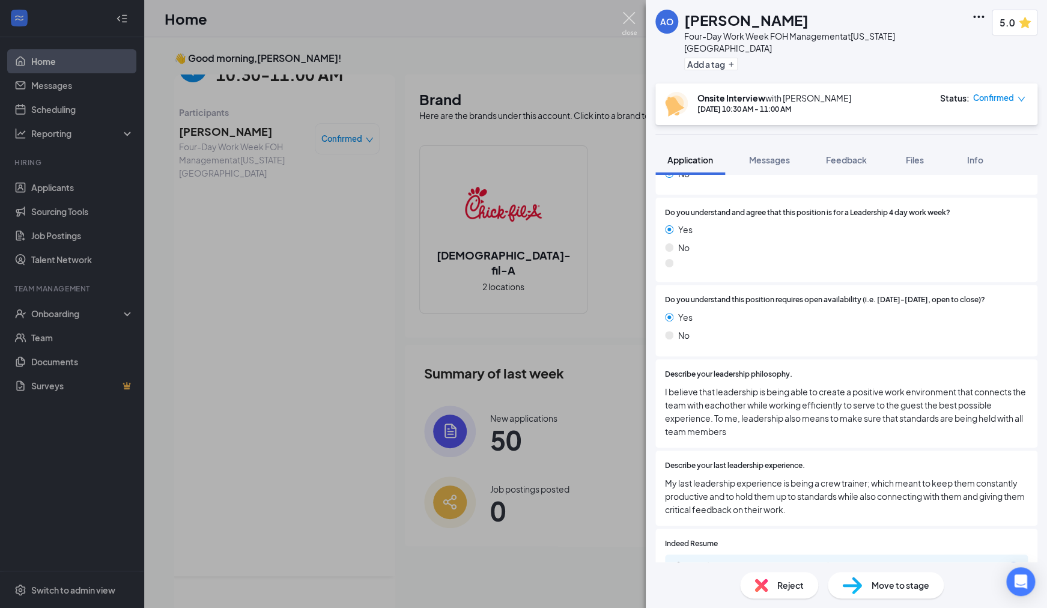
click at [627, 16] on img at bounding box center [628, 23] width 15 height 23
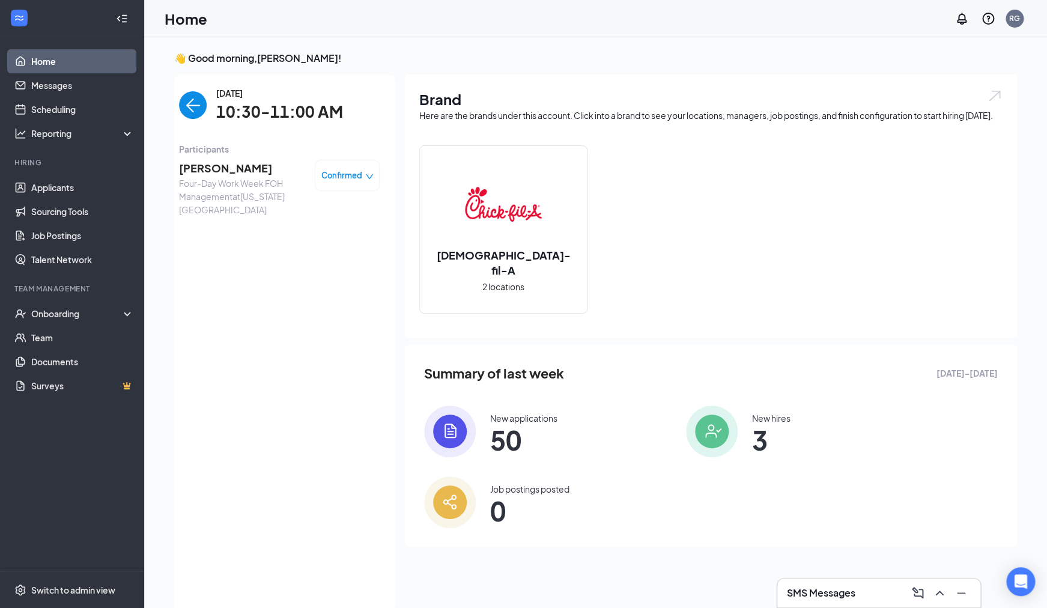
click at [200, 112] on img "back-button" at bounding box center [193, 105] width 28 height 28
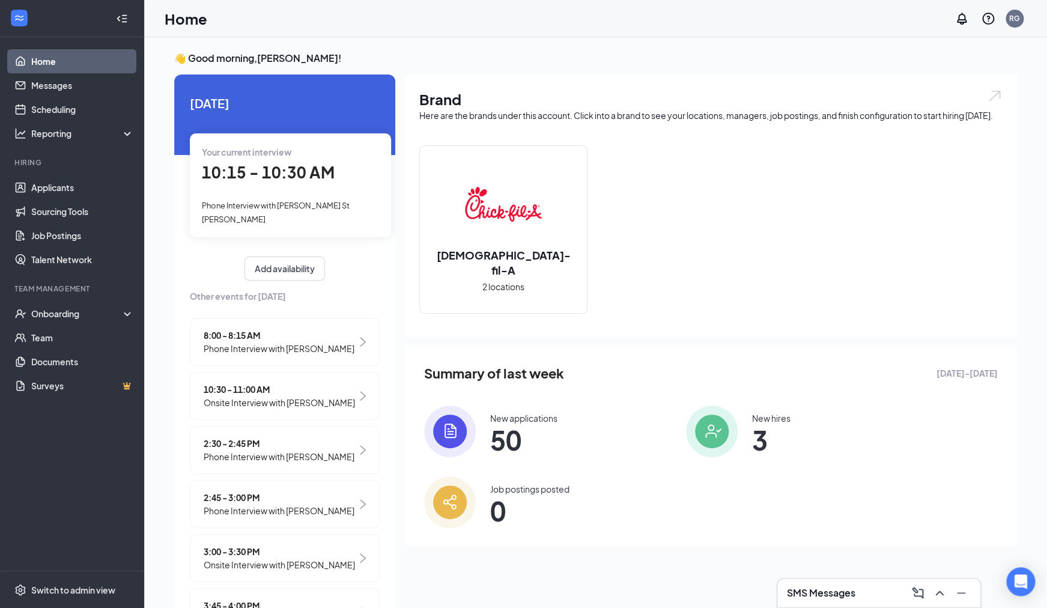
click at [288, 396] on span "Onsite Interview with [PERSON_NAME]" at bounding box center [279, 402] width 151 height 13
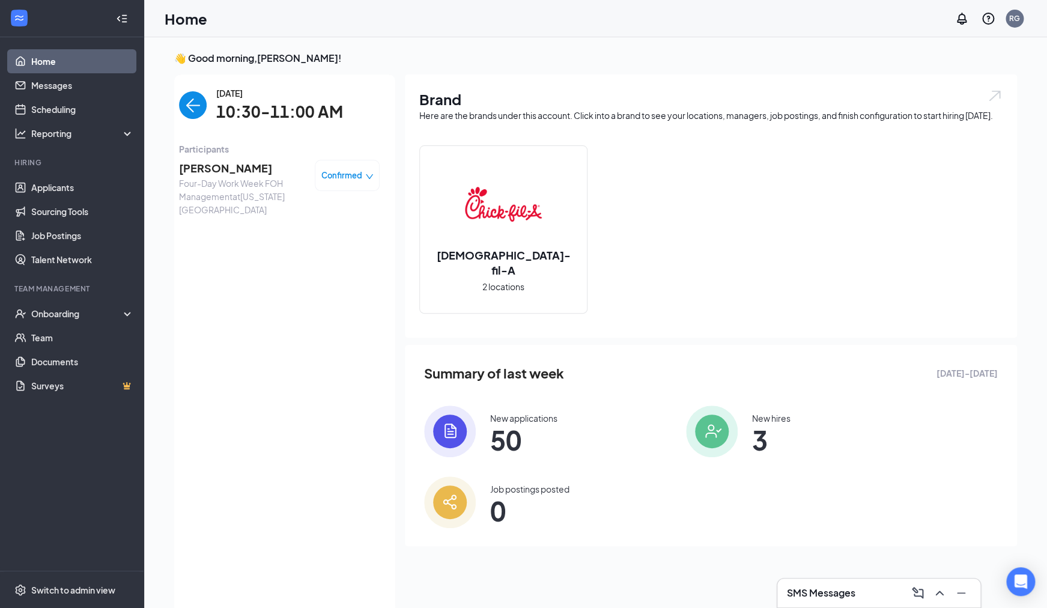
click at [213, 175] on span "[PERSON_NAME]" at bounding box center [242, 168] width 126 height 17
